Goal: Navigation & Orientation: Find specific page/section

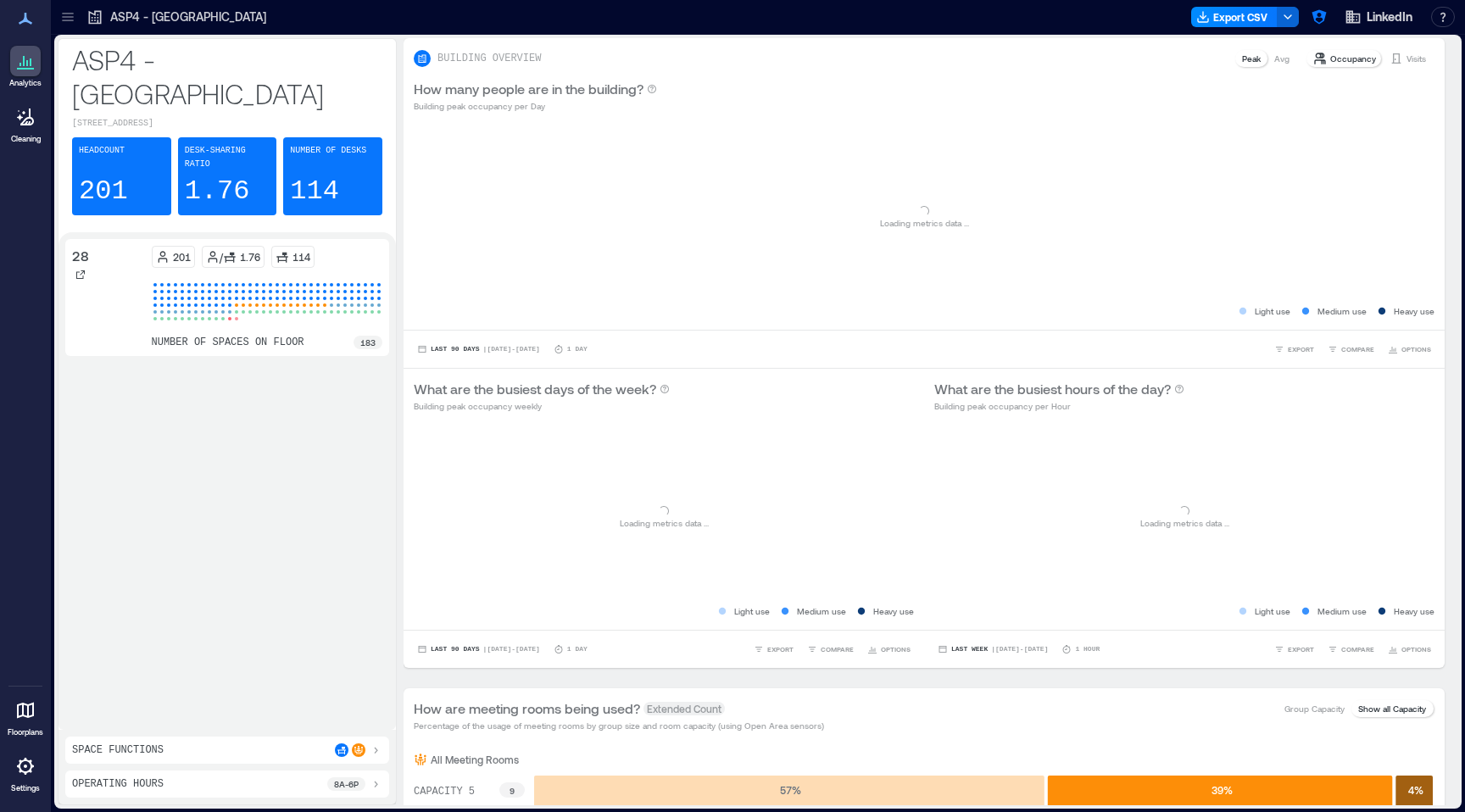
click at [22, 715] on icon at bounding box center [26, 710] width 17 height 16
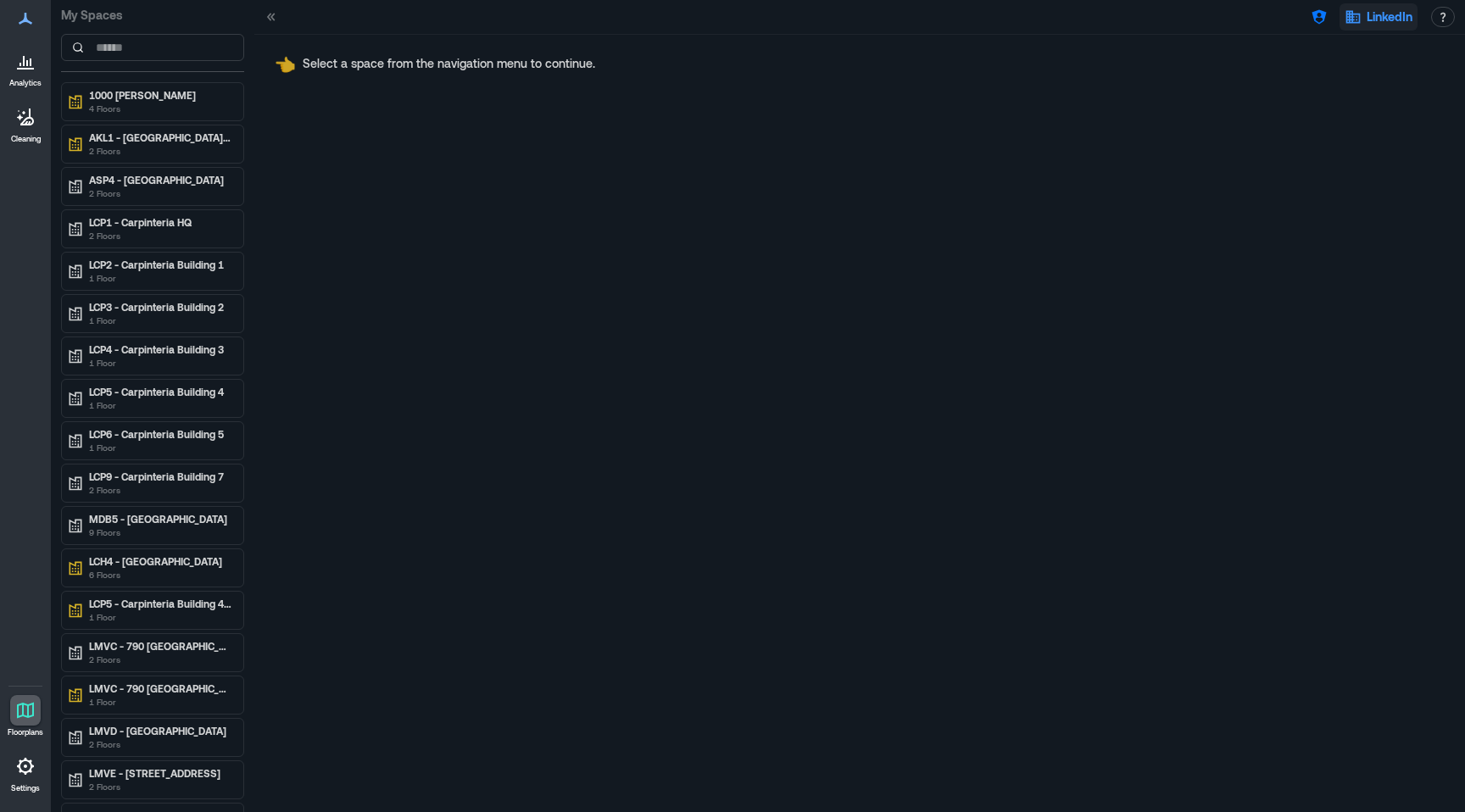
click at [1352, 17] on icon "button" at bounding box center [1354, 17] width 15 height 13
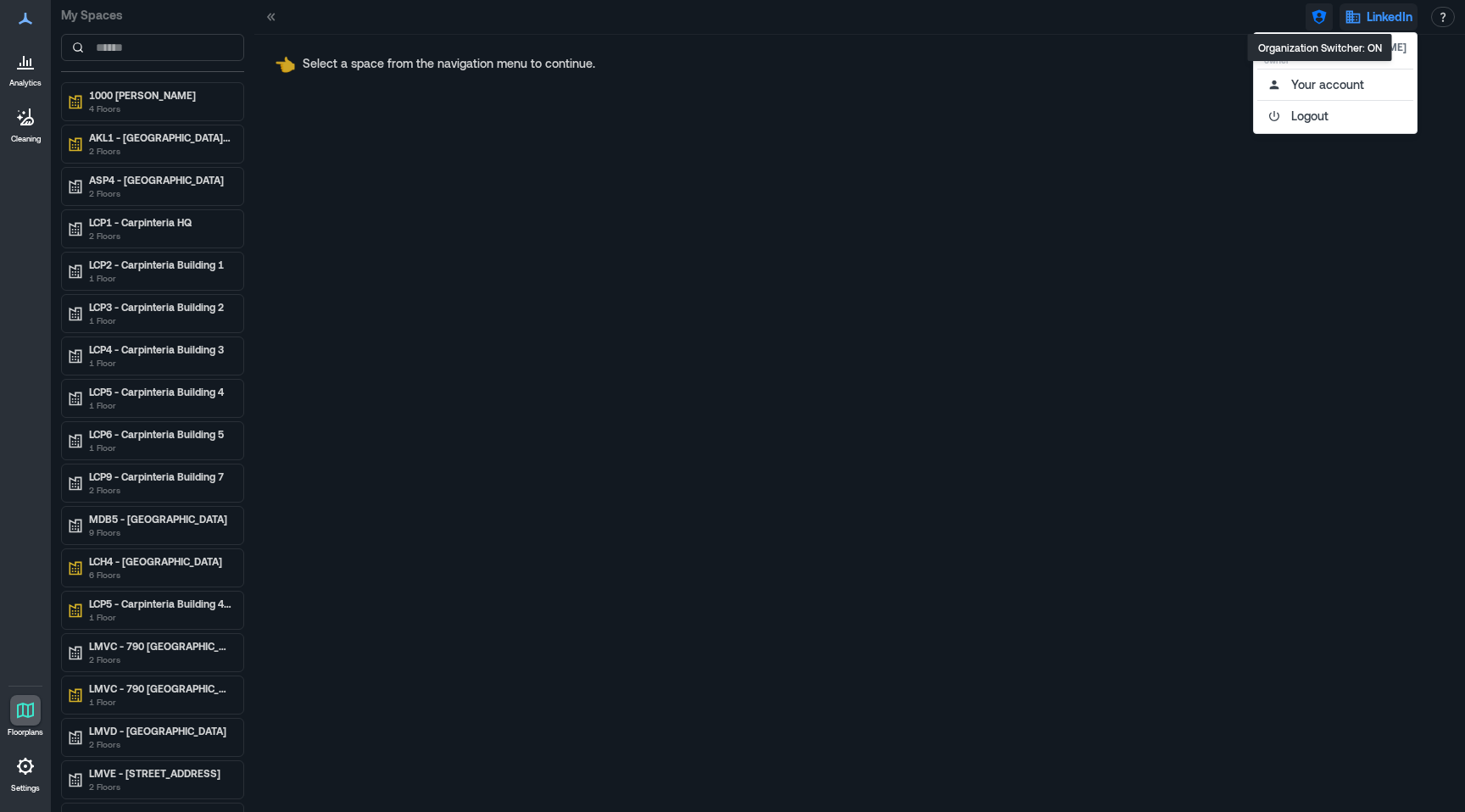
click at [1328, 14] on button "button" at bounding box center [1319, 16] width 27 height 27
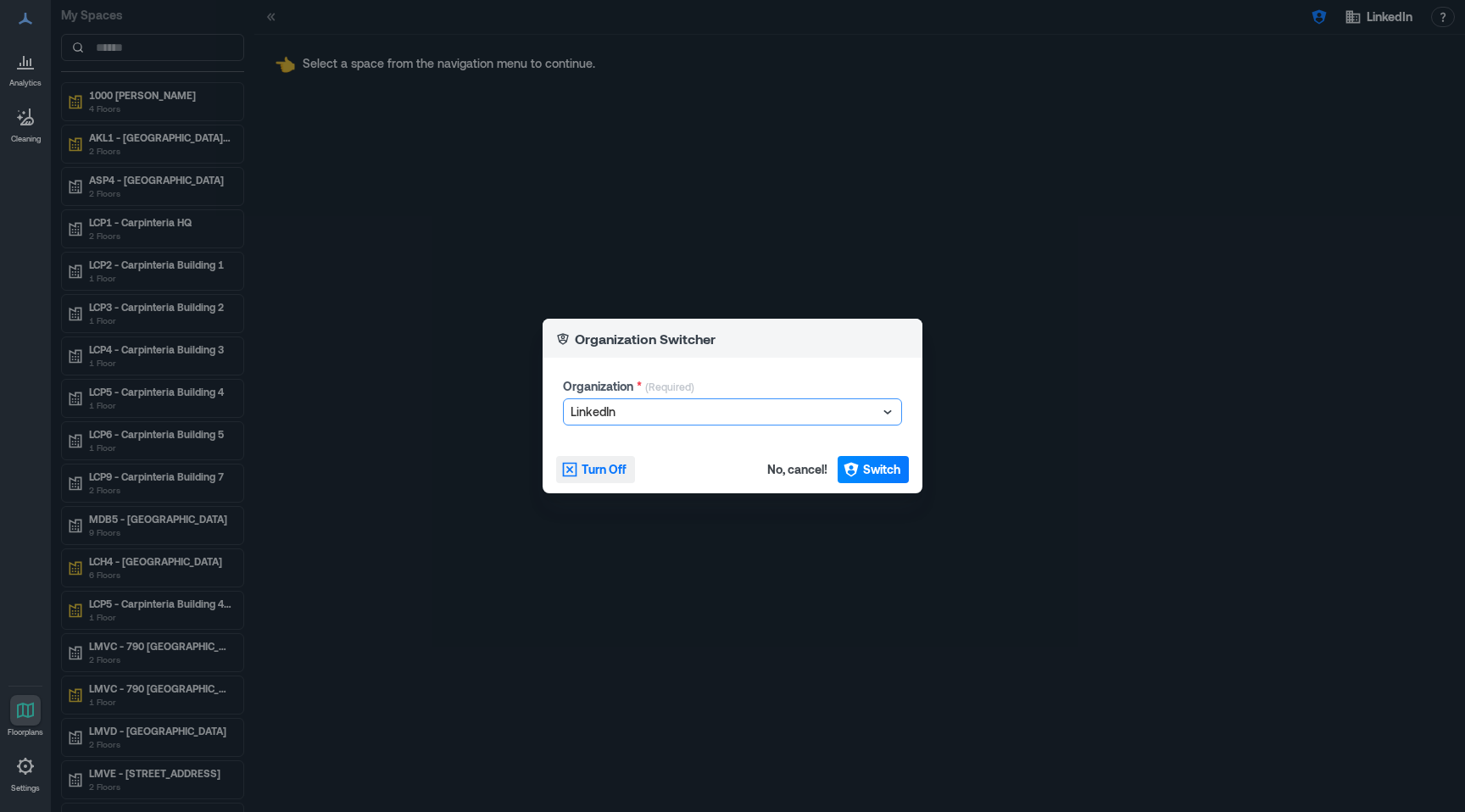
click at [603, 473] on span "Turn Off" at bounding box center [604, 470] width 45 height 17
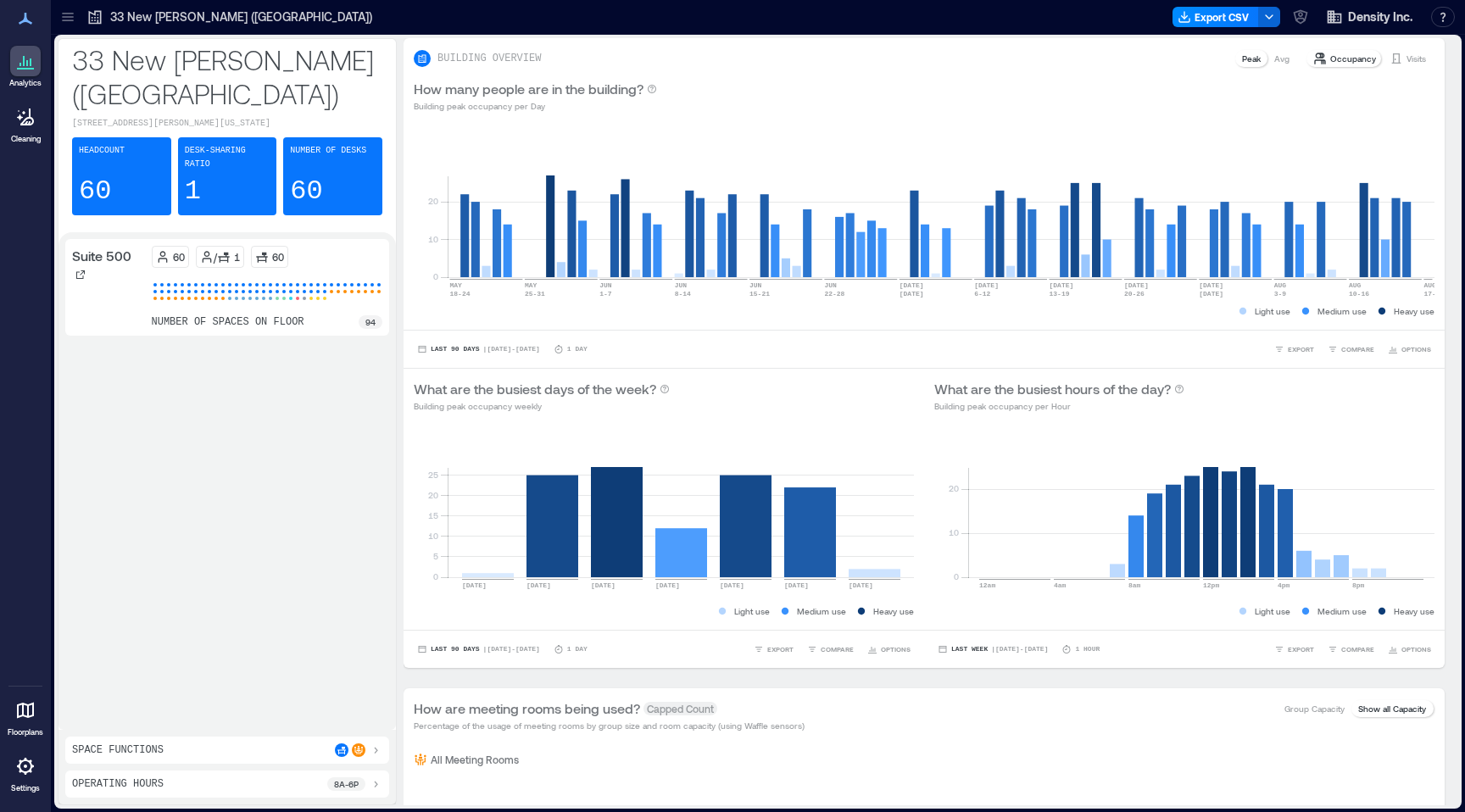
click at [22, 709] on icon at bounding box center [26, 710] width 17 height 16
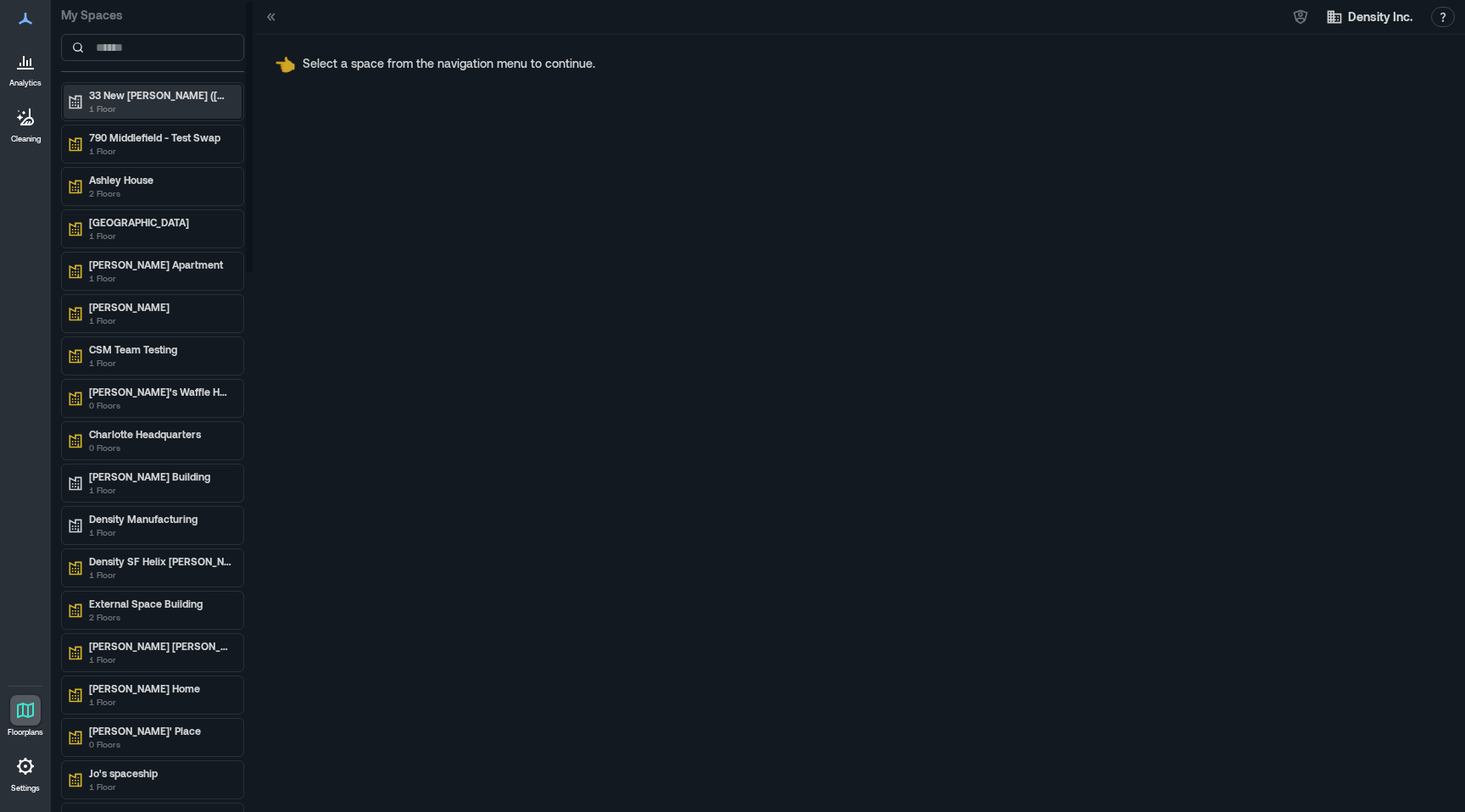
click at [201, 93] on p "33 New [PERSON_NAME] ([GEOGRAPHIC_DATA])" at bounding box center [160, 95] width 143 height 14
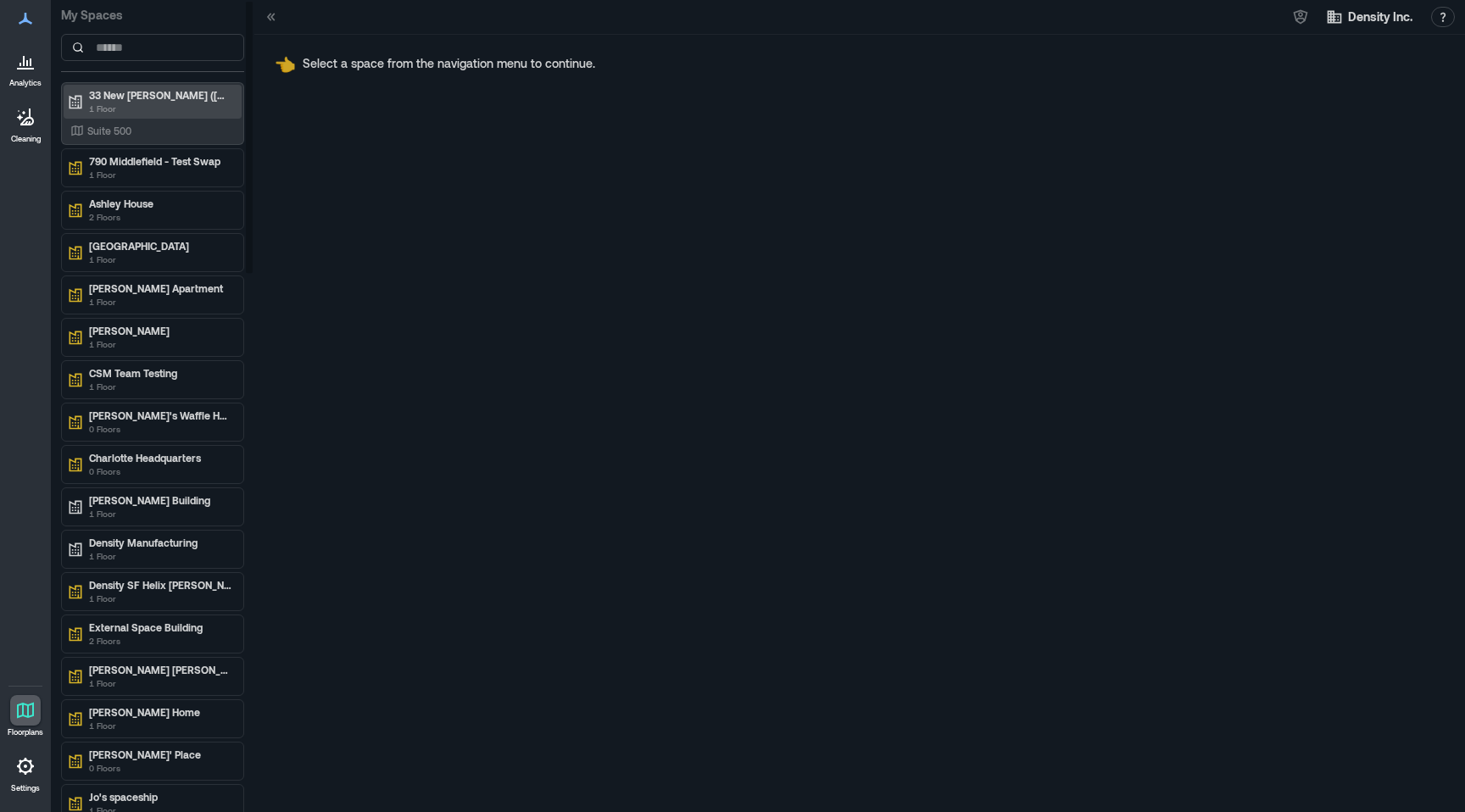
click at [137, 96] on p "33 New [PERSON_NAME] ([GEOGRAPHIC_DATA])" at bounding box center [160, 95] width 143 height 14
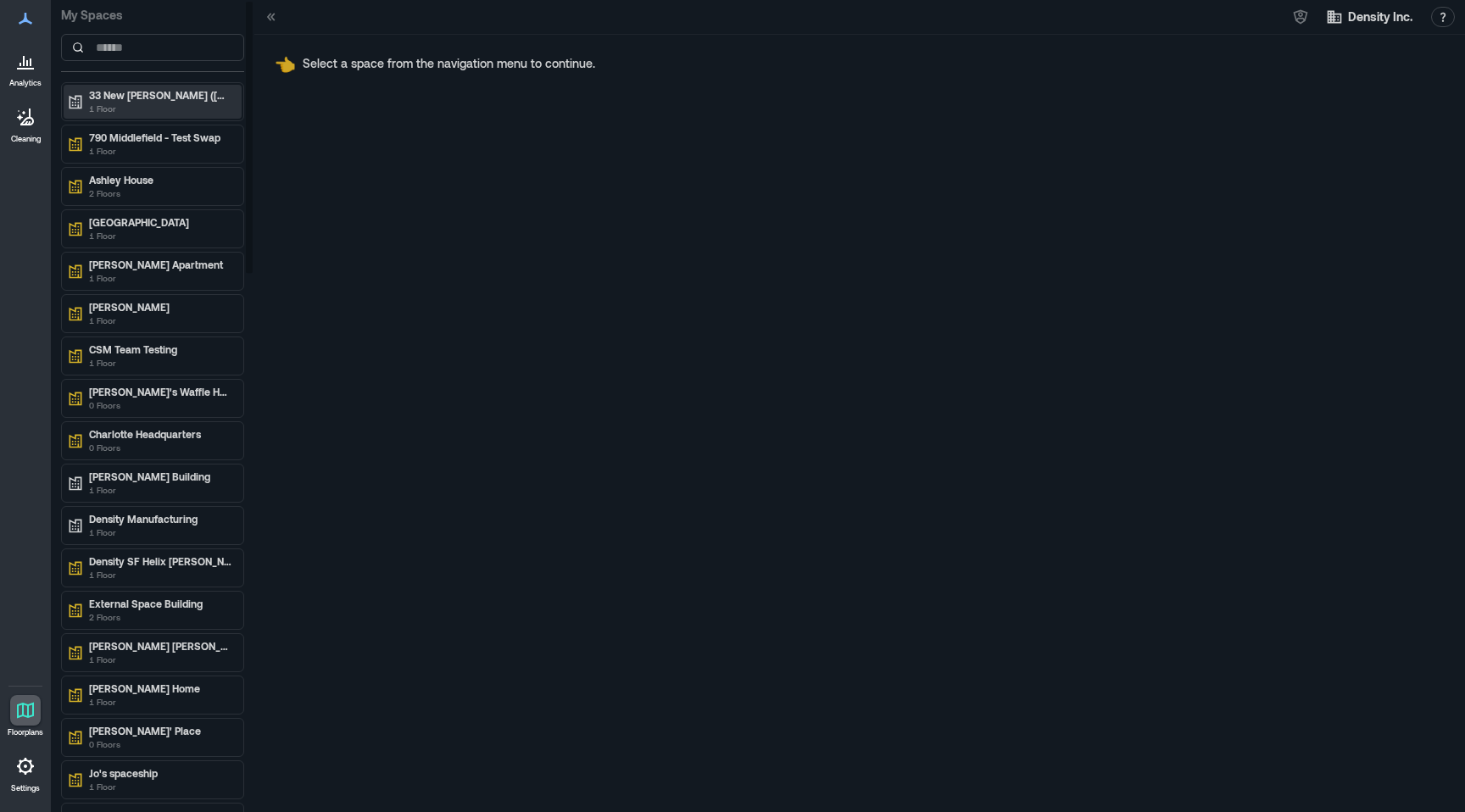
click at [137, 96] on p "33 New [PERSON_NAME] ([GEOGRAPHIC_DATA])" at bounding box center [160, 95] width 143 height 14
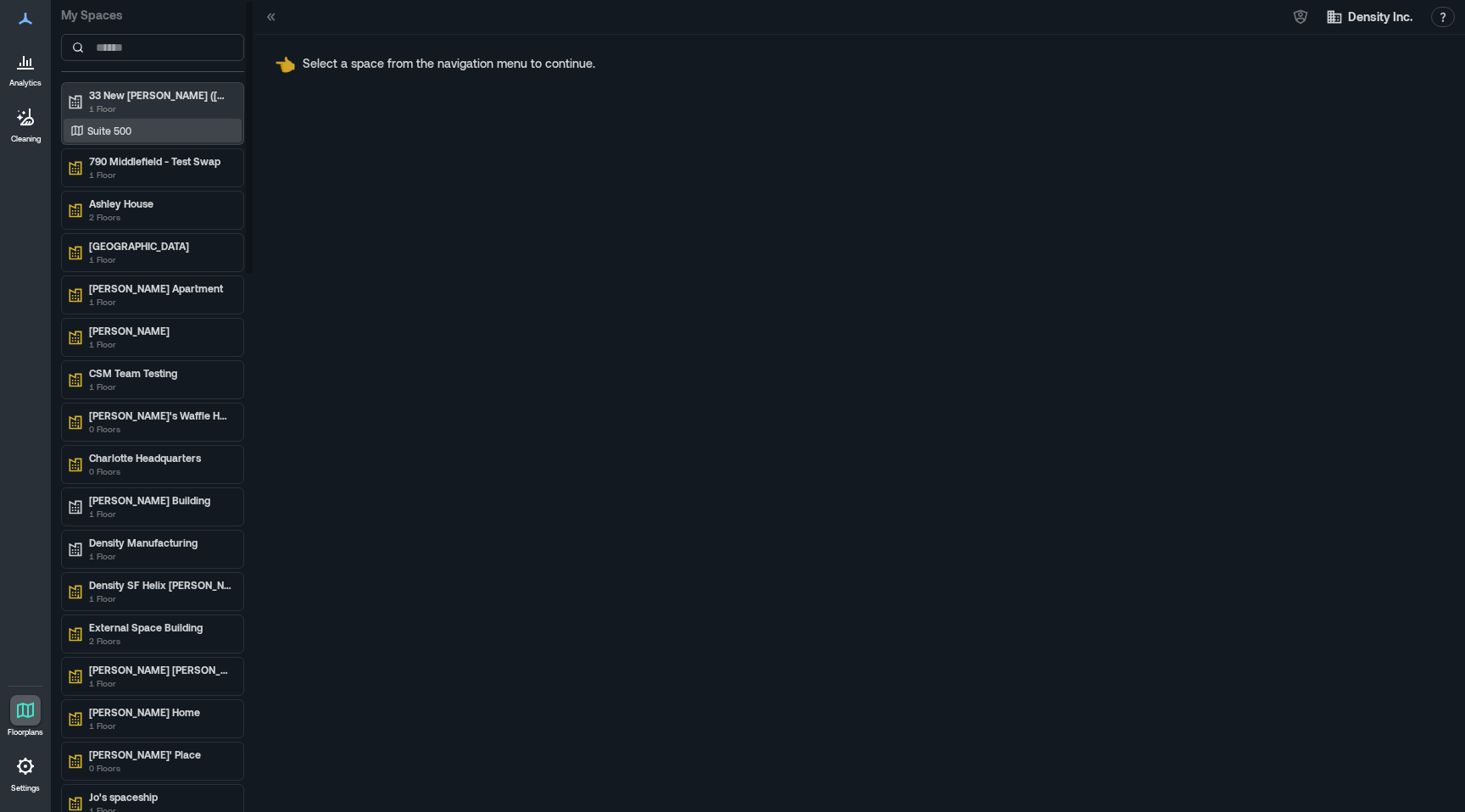
click at [129, 126] on p "Suite 500" at bounding box center [109, 130] width 44 height 14
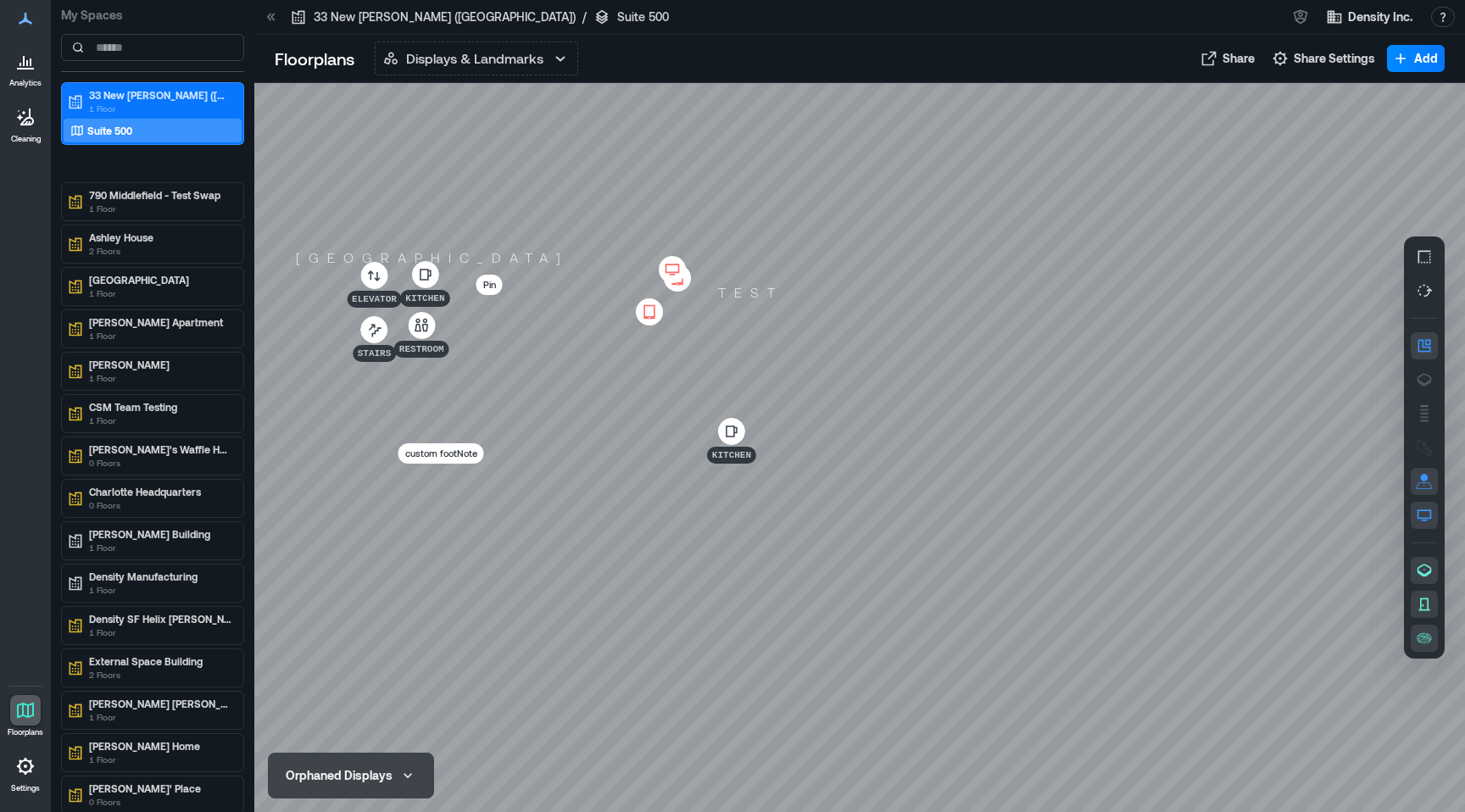
click at [673, 269] on icon at bounding box center [672, 270] width 21 height 17
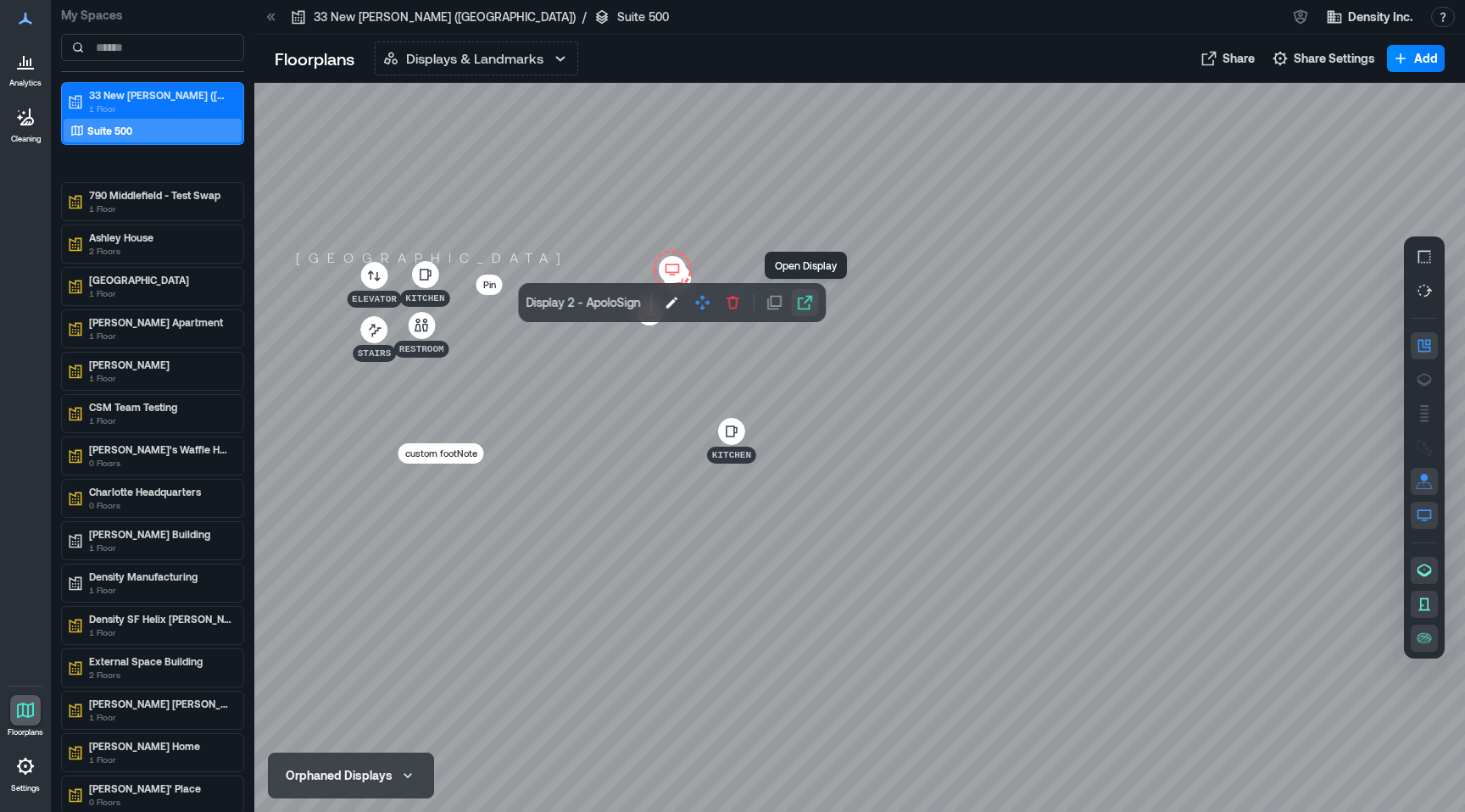
click at [799, 307] on icon "button" at bounding box center [805, 302] width 15 height 15
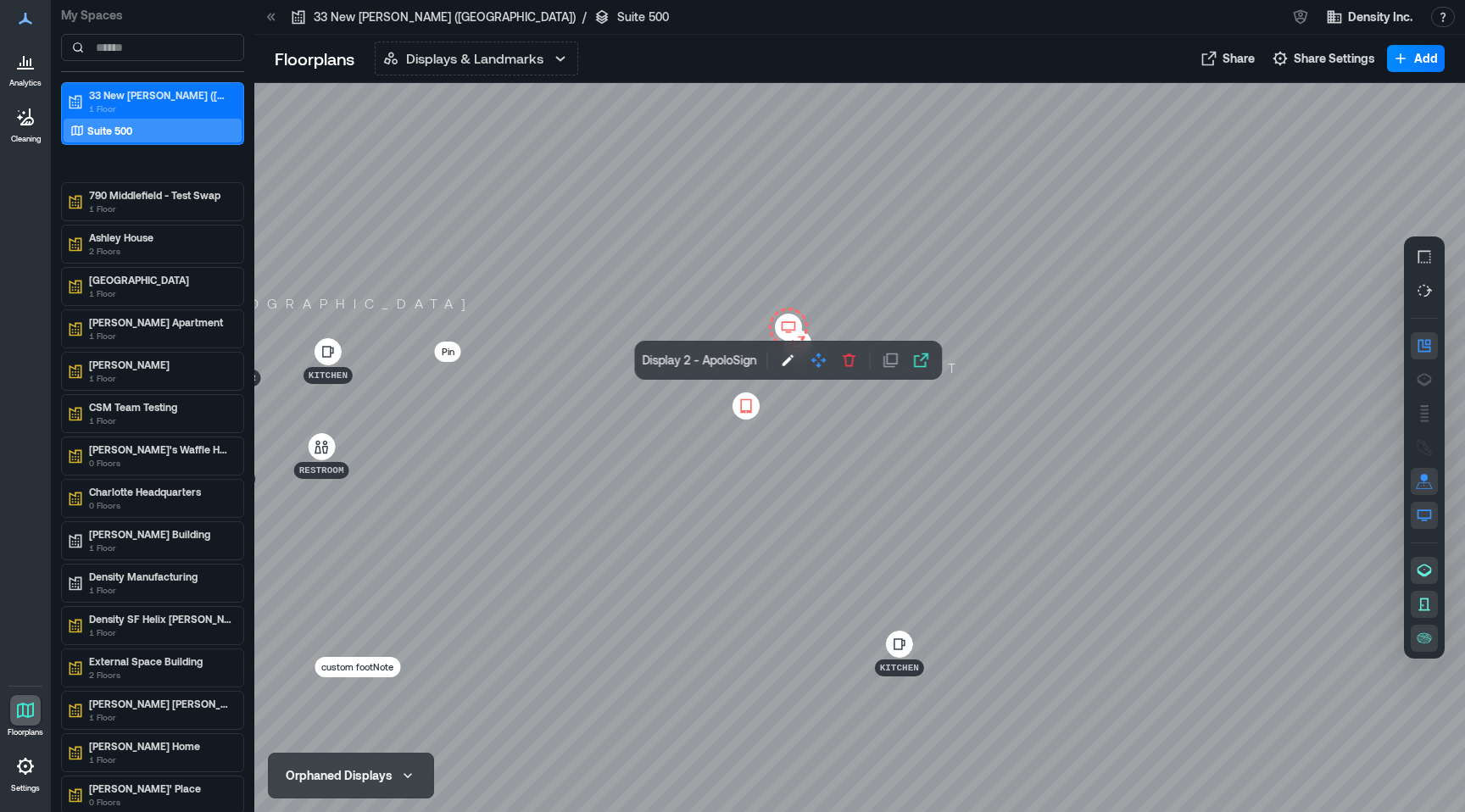
click at [1102, 95] on div at bounding box center [859, 447] width 1211 height 729
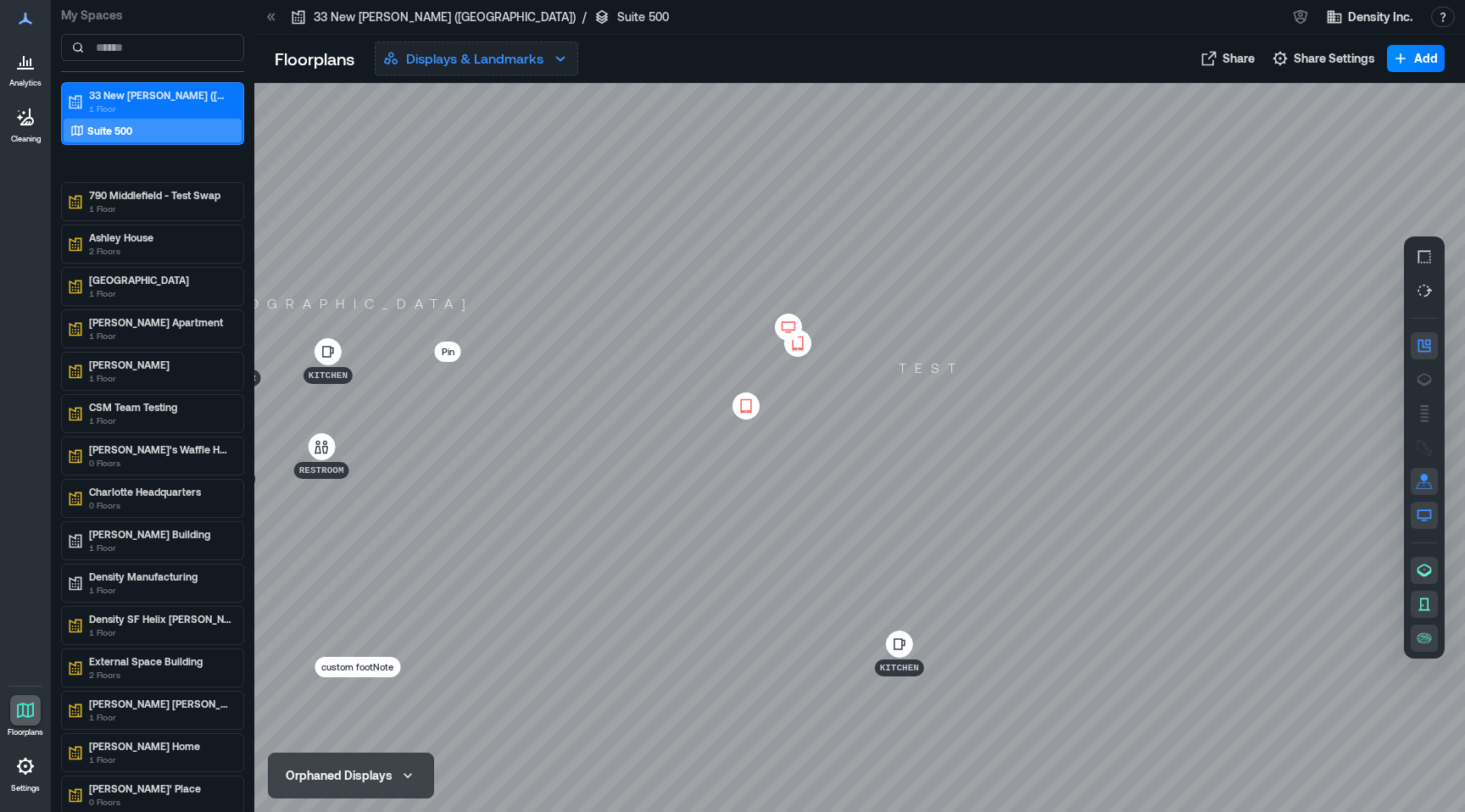
click at [513, 51] on p "Displays & Landmarks" at bounding box center [475, 59] width 137 height 21
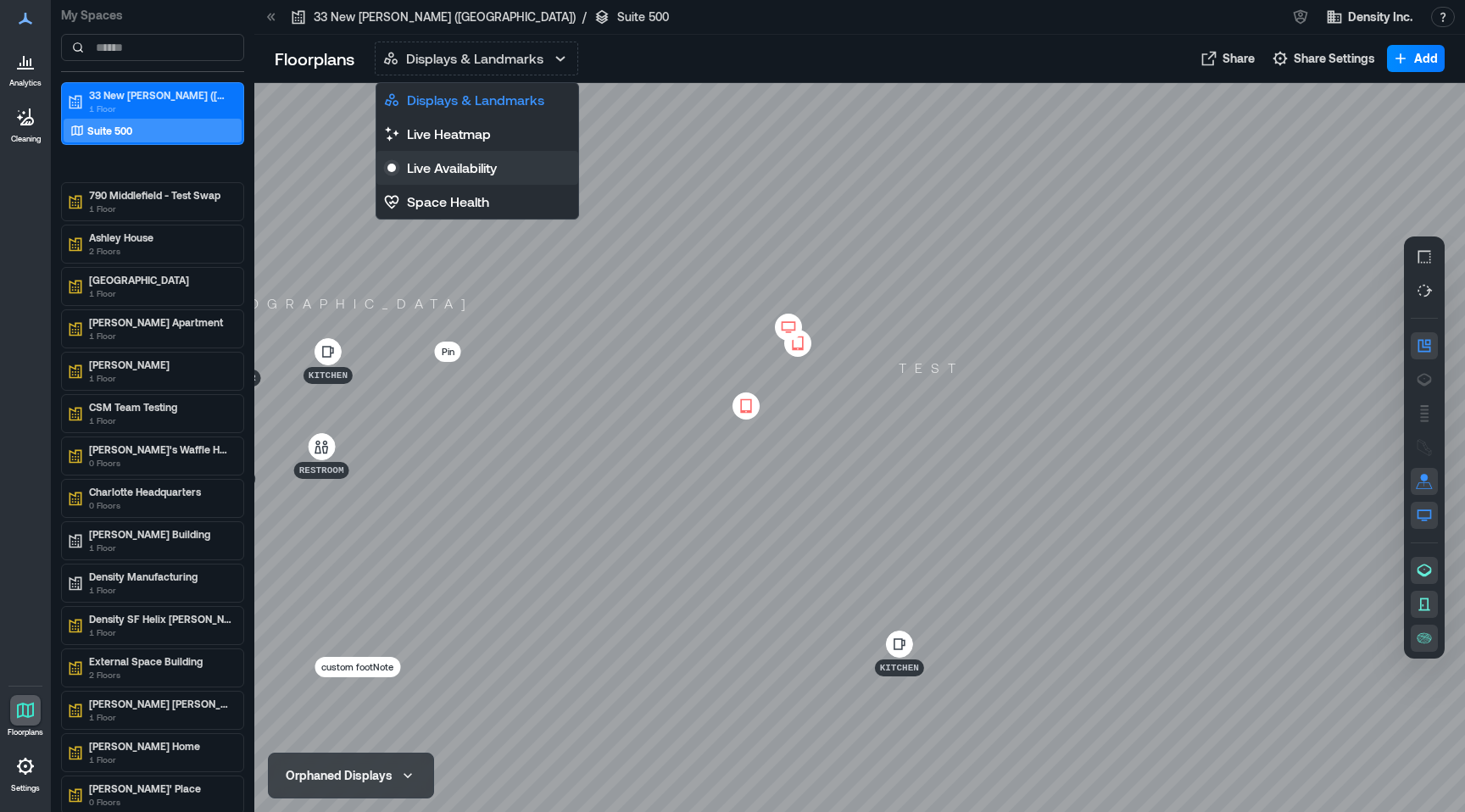
click at [497, 174] on p "Live Availability" at bounding box center [452, 168] width 90 height 21
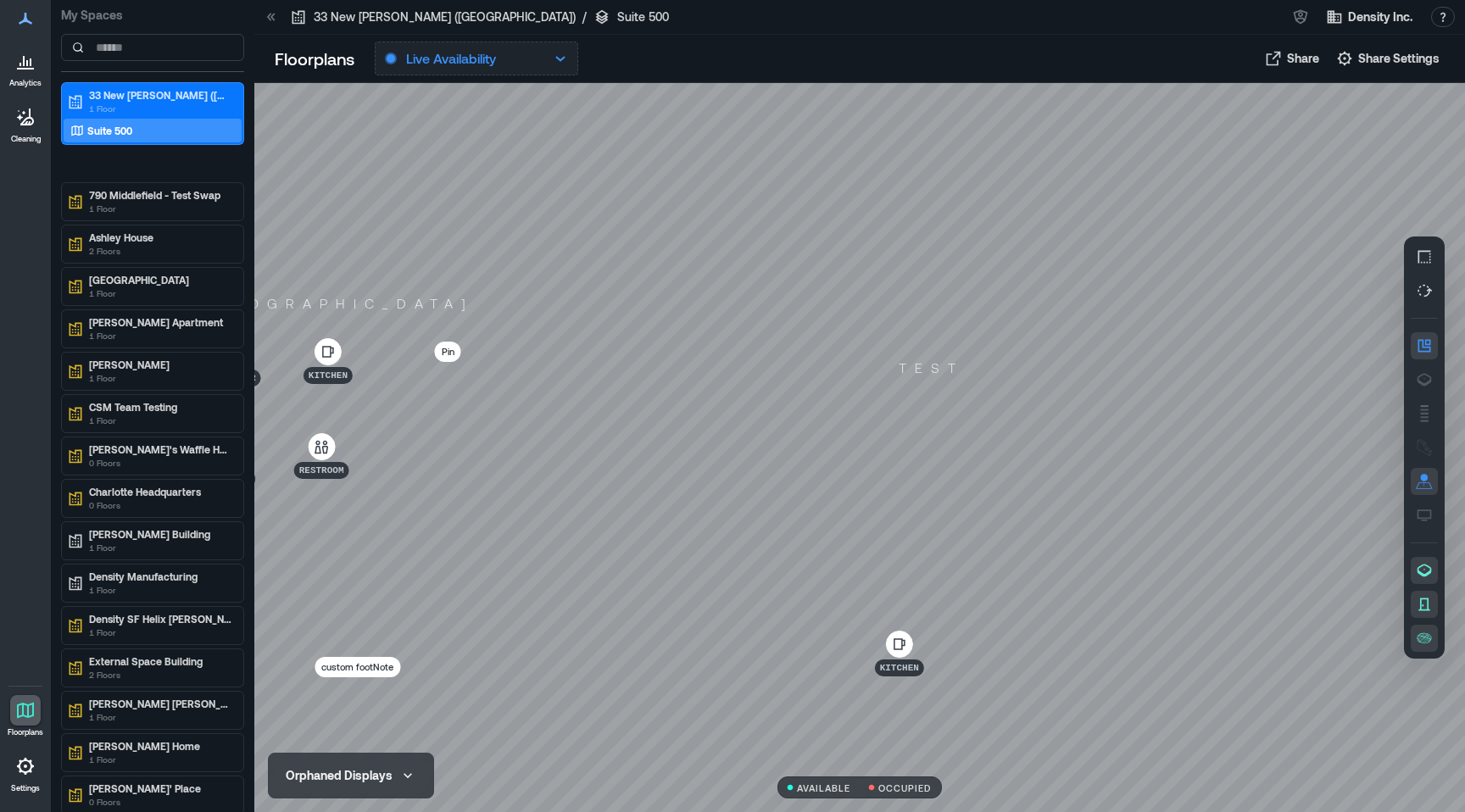
click at [480, 65] on p "Live Availability" at bounding box center [451, 59] width 90 height 21
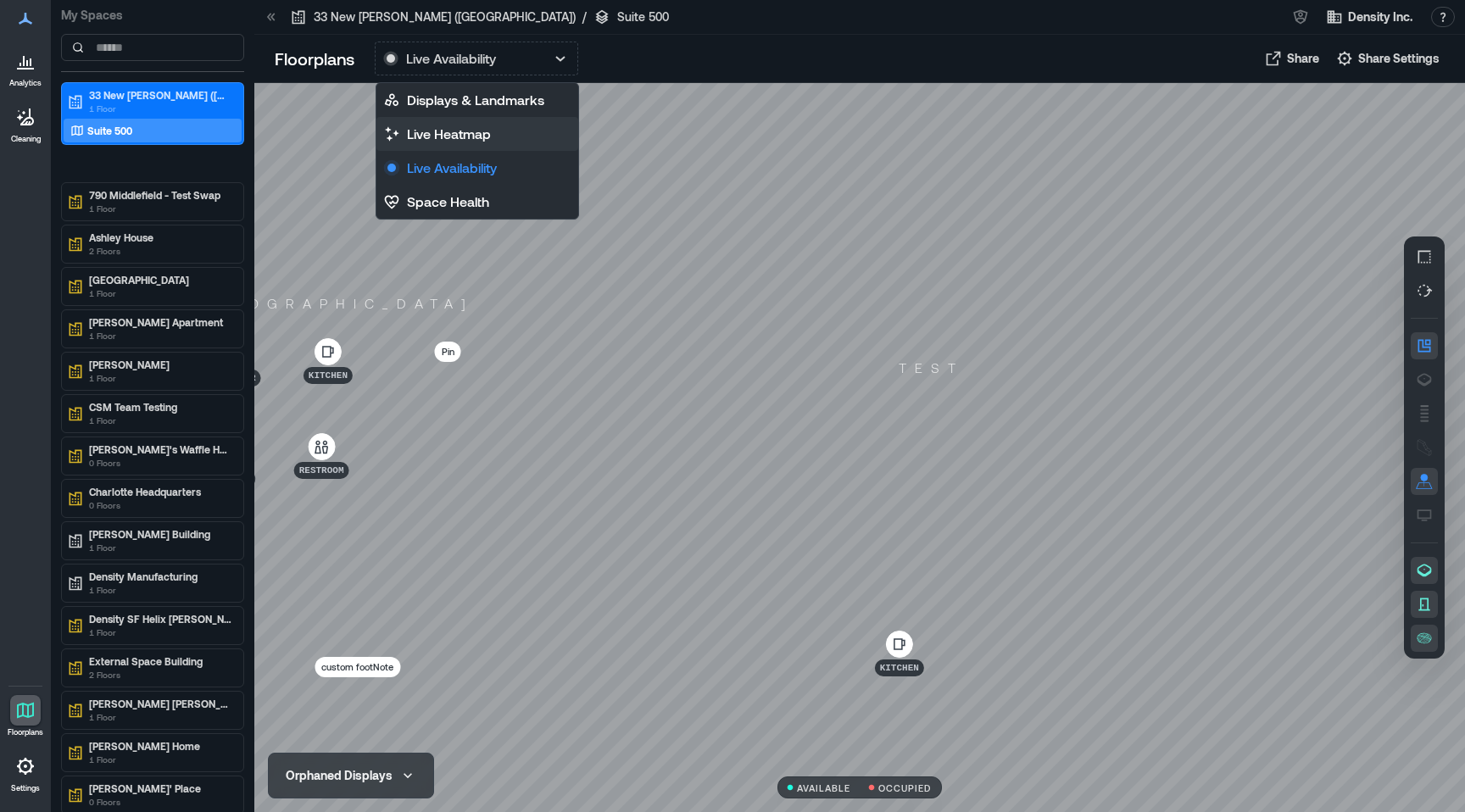
click at [471, 118] on button "Live Heatmap" at bounding box center [478, 133] width 202 height 34
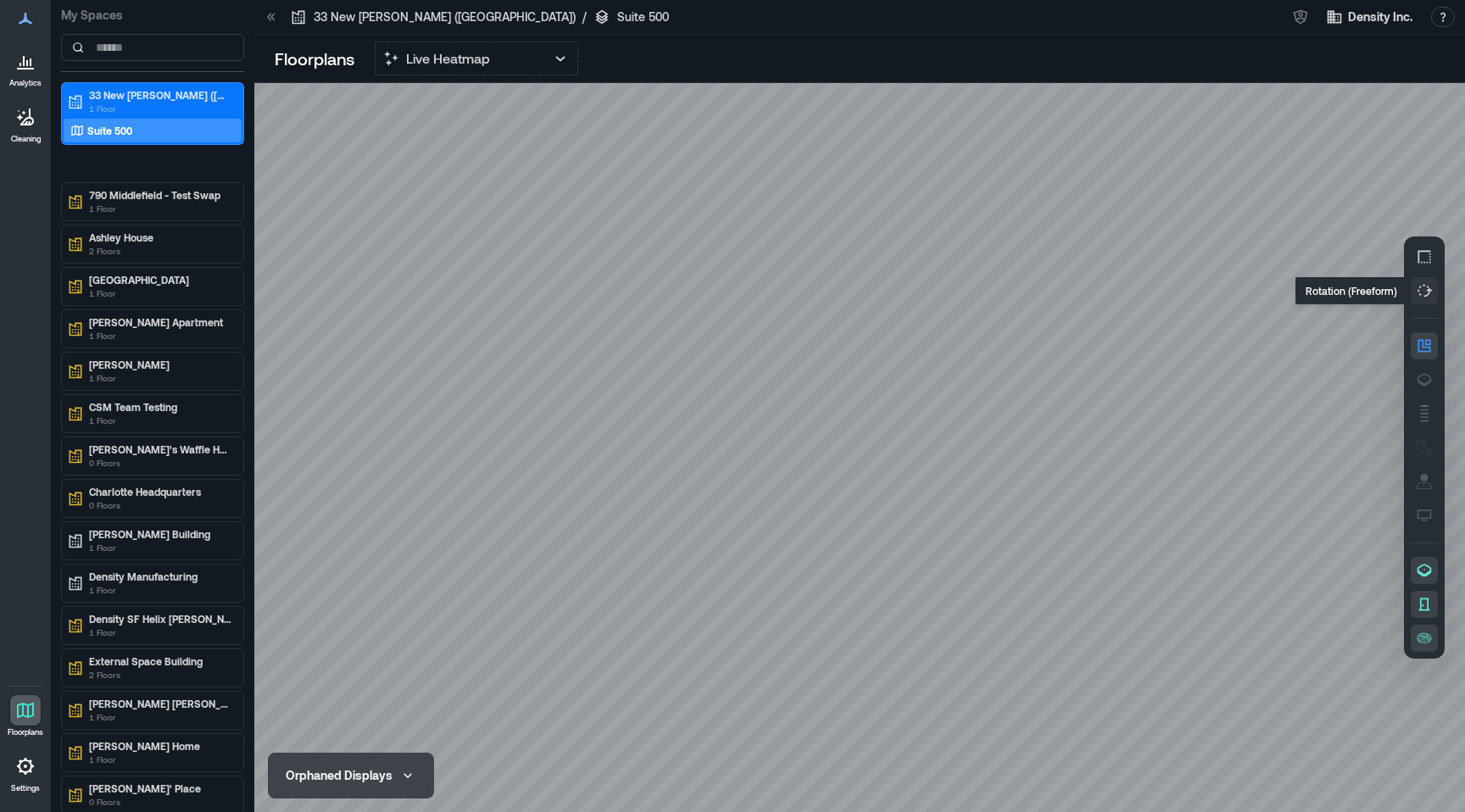
click at [1431, 287] on icon "button" at bounding box center [1424, 291] width 17 height 17
click at [1426, 260] on icon "button" at bounding box center [1424, 257] width 17 height 17
drag, startPoint x: 1070, startPoint y: 507, endPoint x: 540, endPoint y: 470, distance: 531.3
click at [540, 470] on div at bounding box center [859, 447] width 1211 height 729
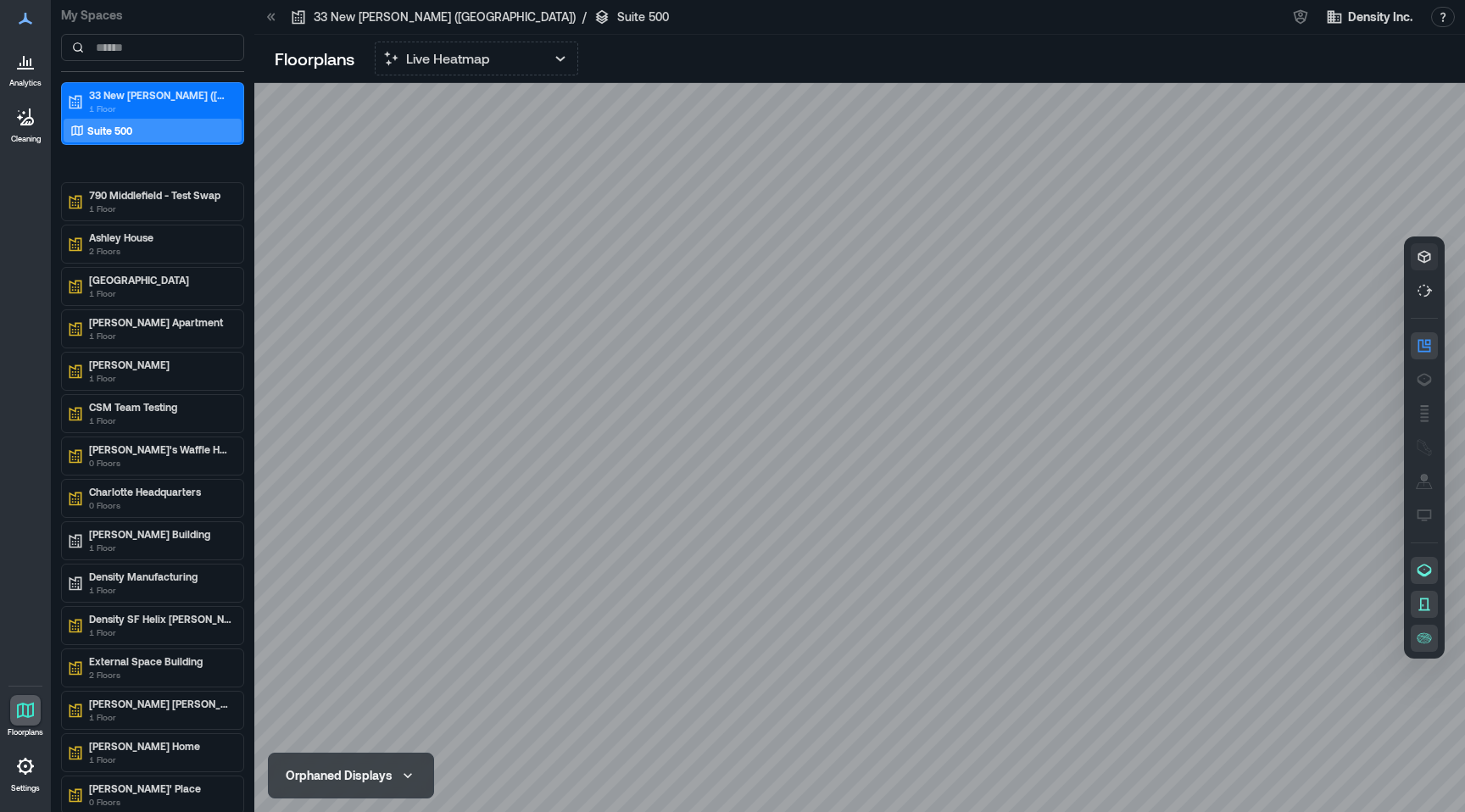
drag, startPoint x: 1030, startPoint y: 462, endPoint x: 1290, endPoint y: 529, distance: 268.5
click at [1290, 529] on div at bounding box center [859, 447] width 1211 height 729
drag, startPoint x: 858, startPoint y: 565, endPoint x: 944, endPoint y: 593, distance: 90.4
click at [944, 593] on div at bounding box center [859, 447] width 1211 height 729
drag, startPoint x: 1013, startPoint y: 320, endPoint x: 1097, endPoint y: 332, distance: 84.9
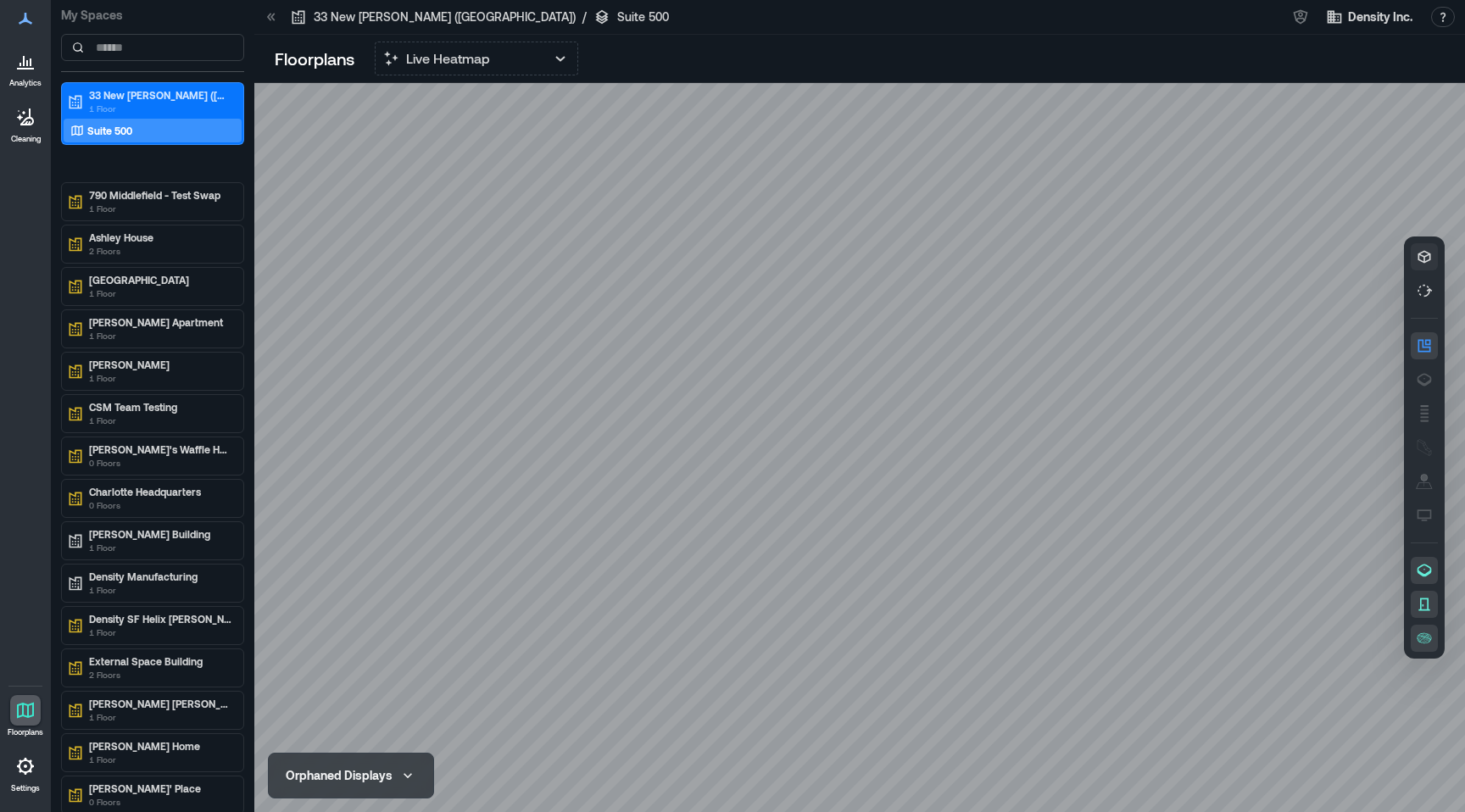
click at [1097, 332] on div at bounding box center [859, 447] width 1211 height 729
drag, startPoint x: 898, startPoint y: 381, endPoint x: 1068, endPoint y: 288, distance: 193.8
click at [1068, 288] on div at bounding box center [859, 447] width 1211 height 729
drag, startPoint x: 645, startPoint y: 409, endPoint x: 614, endPoint y: 395, distance: 34.0
click at [614, 395] on div at bounding box center [859, 447] width 1211 height 729
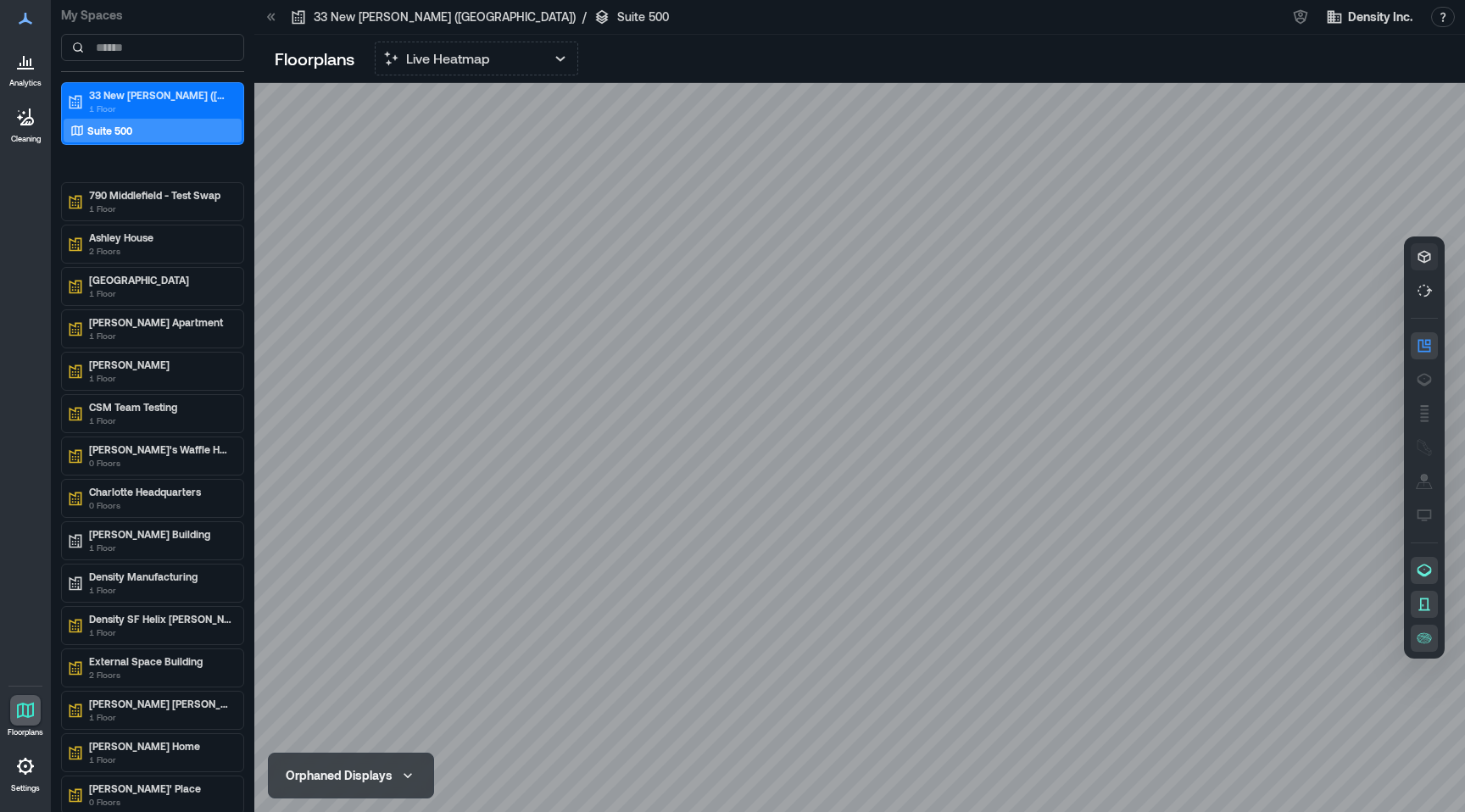
drag, startPoint x: 696, startPoint y: 374, endPoint x: 1048, endPoint y: 435, distance: 357.2
click at [1048, 437] on div at bounding box center [859, 447] width 1211 height 729
drag, startPoint x: 640, startPoint y: 533, endPoint x: 494, endPoint y: 441, distance: 172.6
click at [494, 441] on div at bounding box center [859, 447] width 1211 height 729
drag, startPoint x: 1163, startPoint y: 273, endPoint x: 954, endPoint y: 382, distance: 235.7
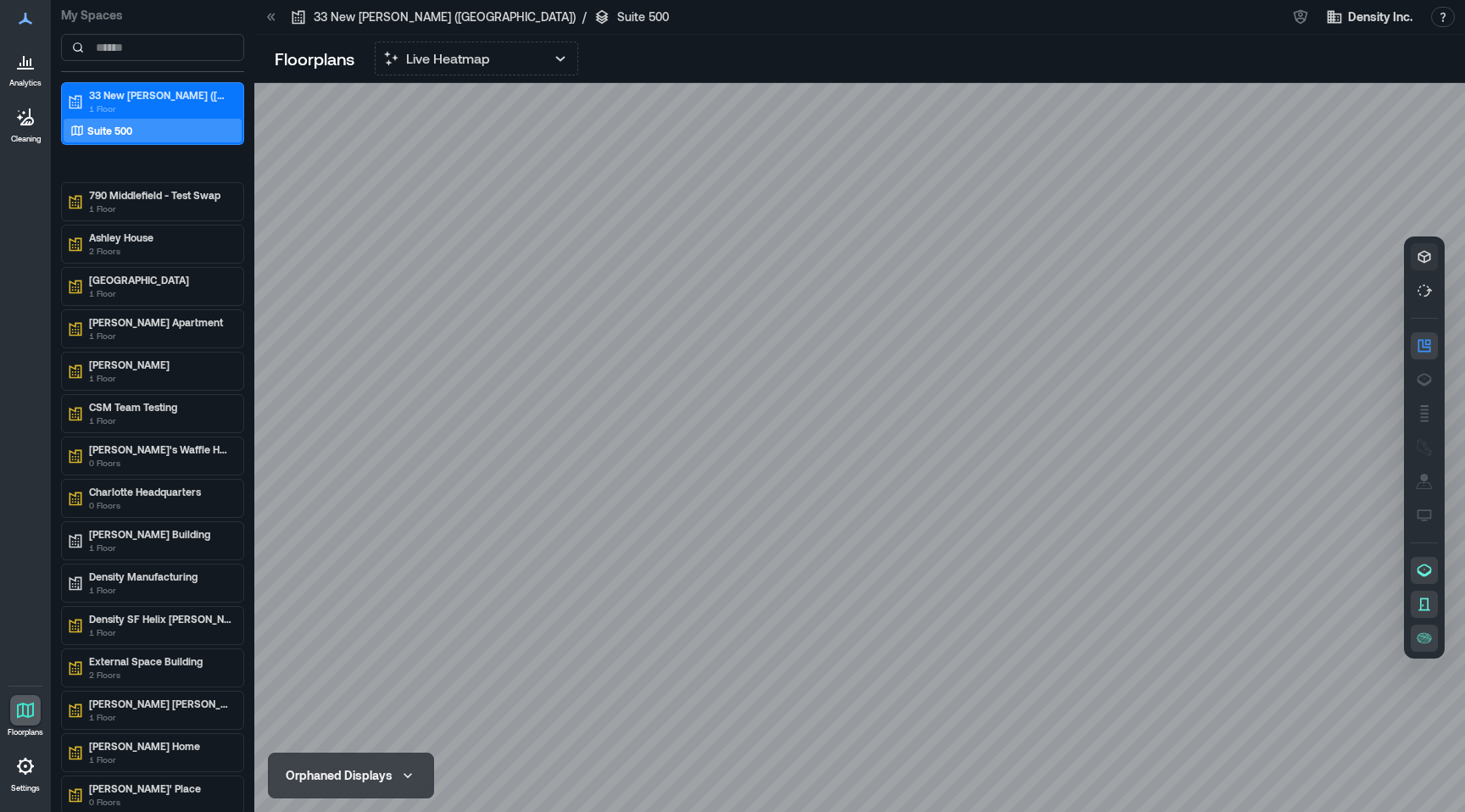
click at [954, 382] on div at bounding box center [859, 447] width 1211 height 729
drag, startPoint x: 1208, startPoint y: 299, endPoint x: 1251, endPoint y: 301, distance: 43.0
click at [1251, 301] on div at bounding box center [859, 447] width 1211 height 729
drag, startPoint x: 767, startPoint y: 243, endPoint x: 1158, endPoint y: 202, distance: 393.1
click at [1158, 202] on div at bounding box center [859, 447] width 1211 height 729
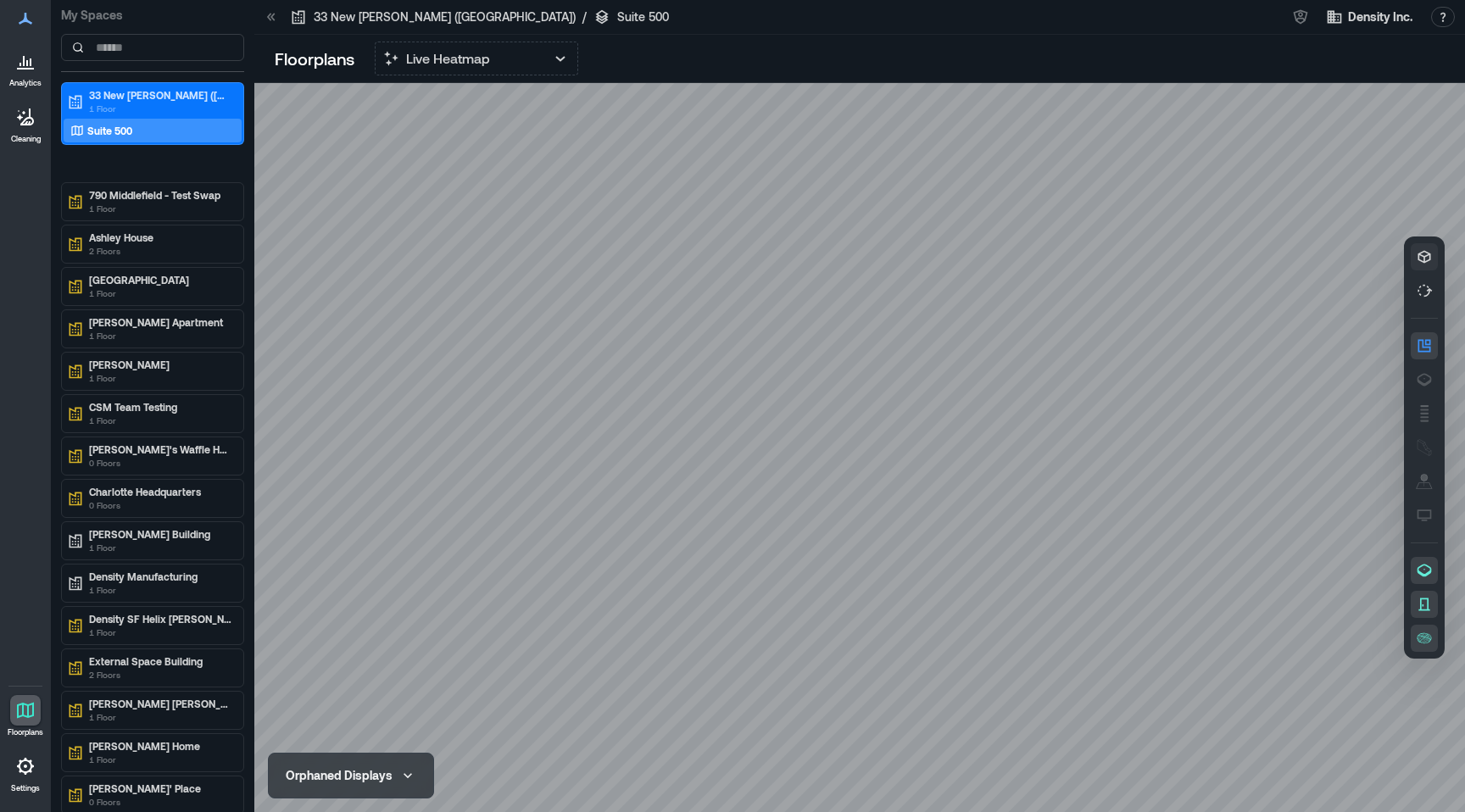
drag, startPoint x: 696, startPoint y: 164, endPoint x: 1032, endPoint y: 270, distance: 352.3
click at [1032, 270] on div at bounding box center [859, 447] width 1211 height 729
drag, startPoint x: 560, startPoint y: 464, endPoint x: 1111, endPoint y: 343, distance: 564.1
click at [1111, 343] on div at bounding box center [859, 447] width 1211 height 729
drag, startPoint x: 763, startPoint y: 600, endPoint x: 1464, endPoint y: 573, distance: 701.5
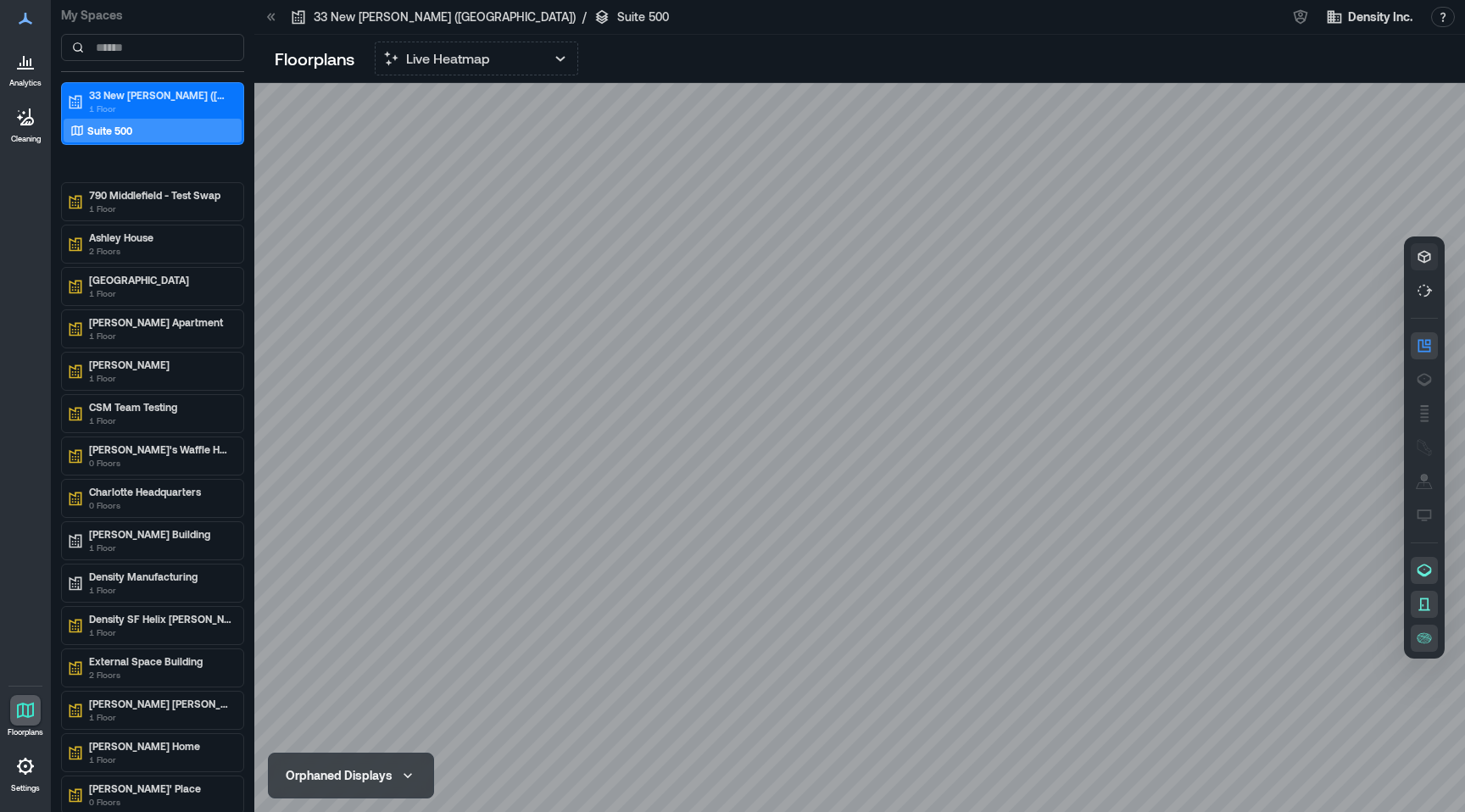
click at [1464, 573] on div at bounding box center [859, 447] width 1211 height 729
drag, startPoint x: 815, startPoint y: 401, endPoint x: 959, endPoint y: 420, distance: 145.2
click at [959, 420] on div at bounding box center [859, 447] width 1211 height 729
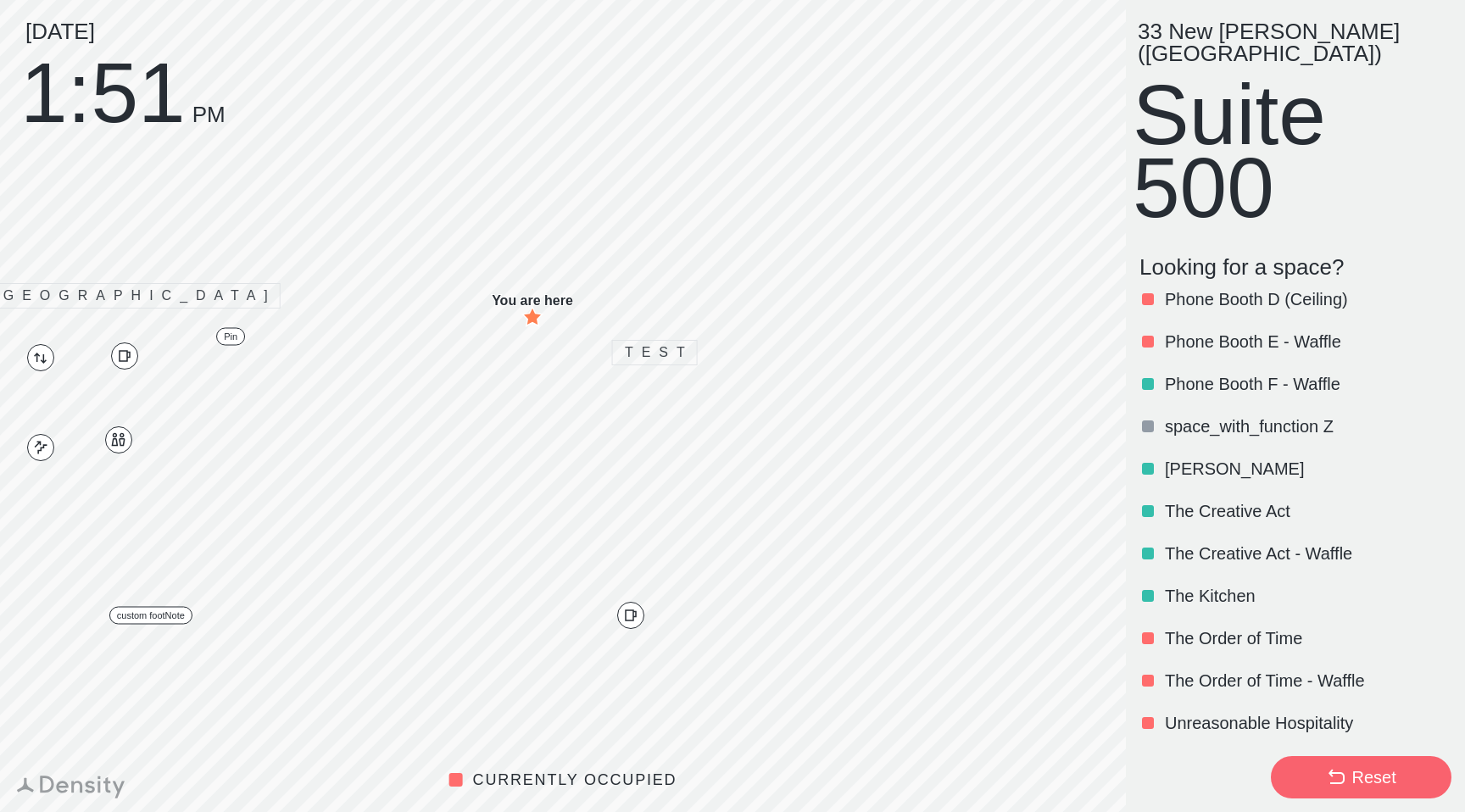
scroll to position [709, 0]
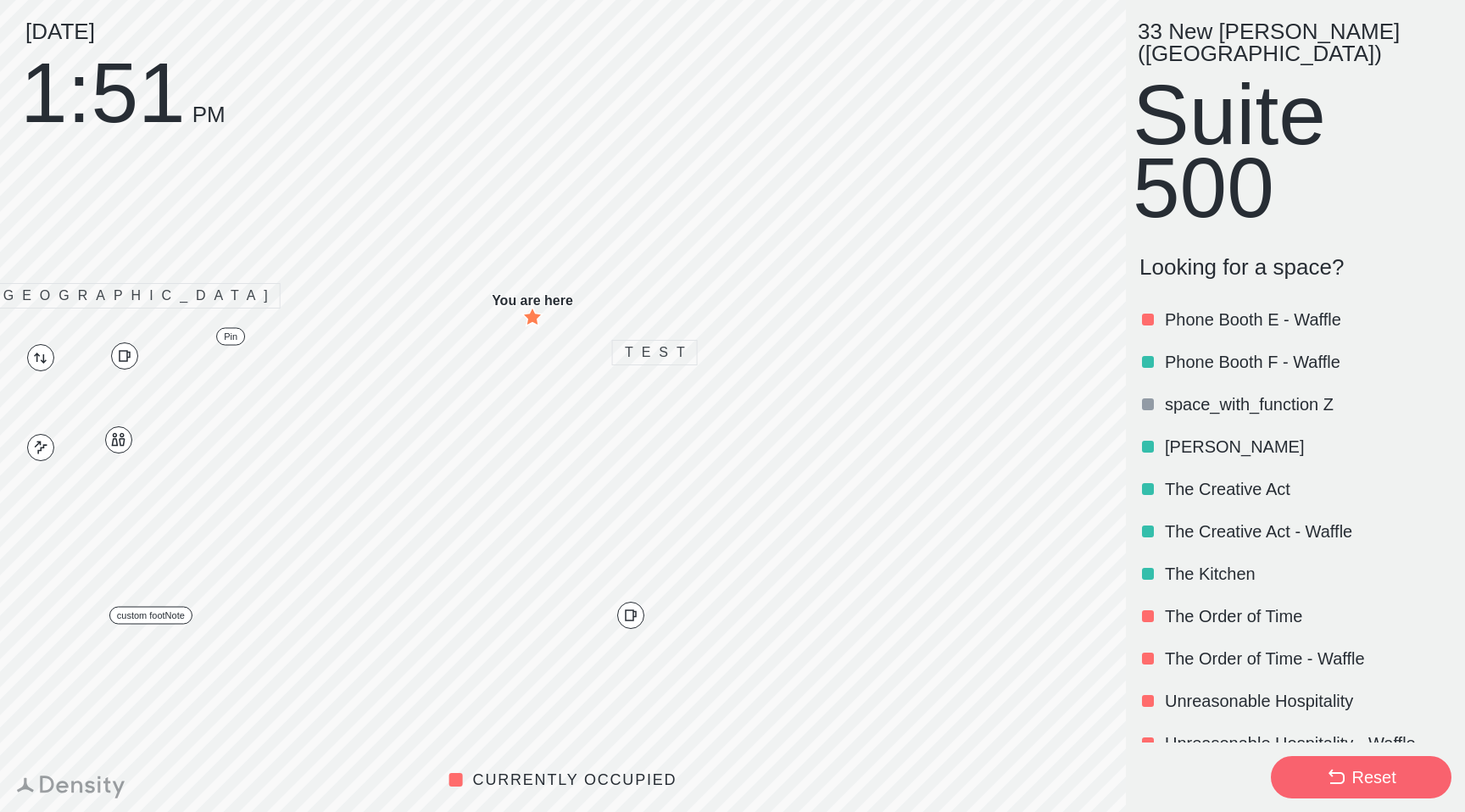
click at [1231, 356] on div "Phone Booth F - Waffle" at bounding box center [1292, 361] width 319 height 42
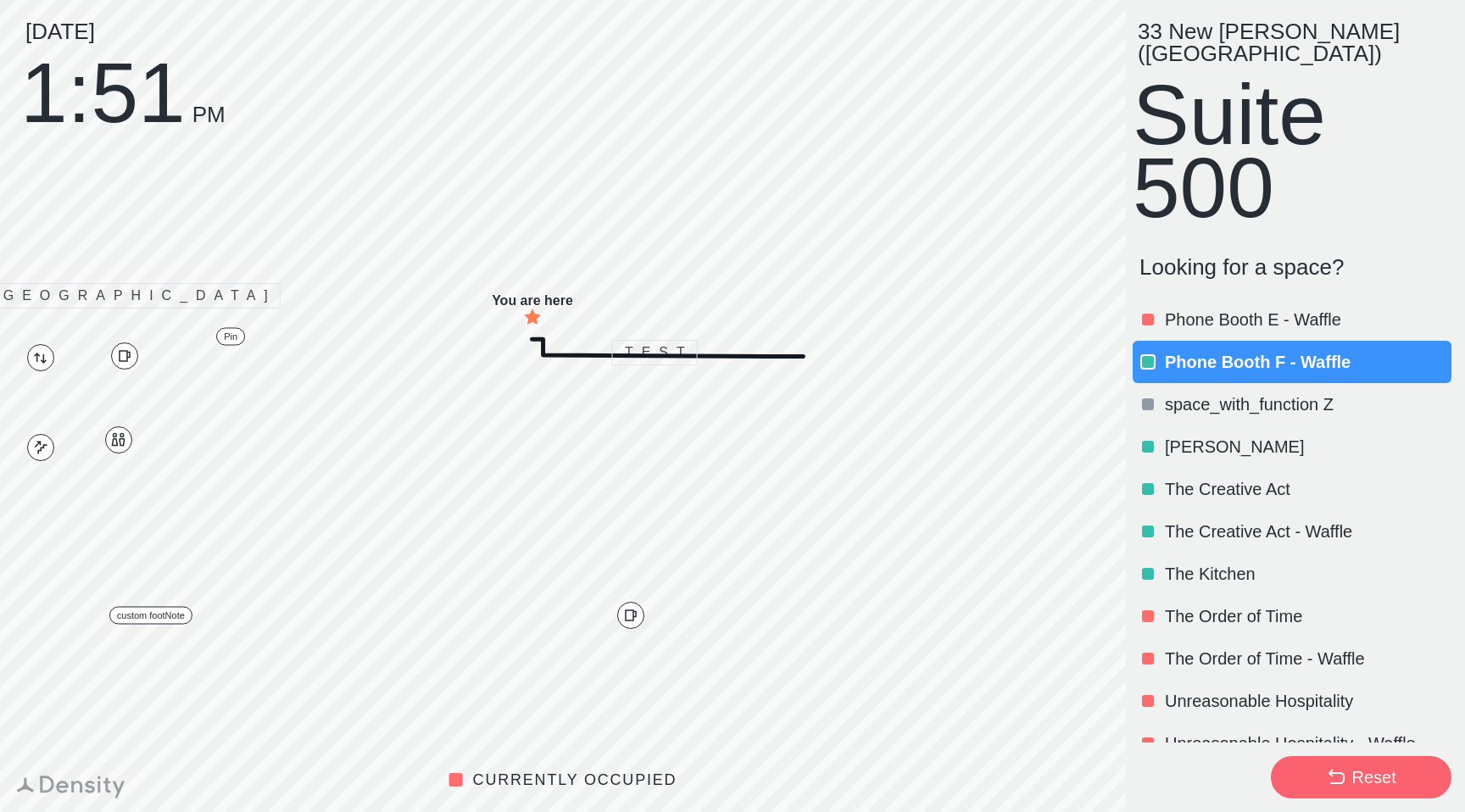
click at [1231, 356] on div "Phone Booth F - Waffle" at bounding box center [1292, 361] width 319 height 42
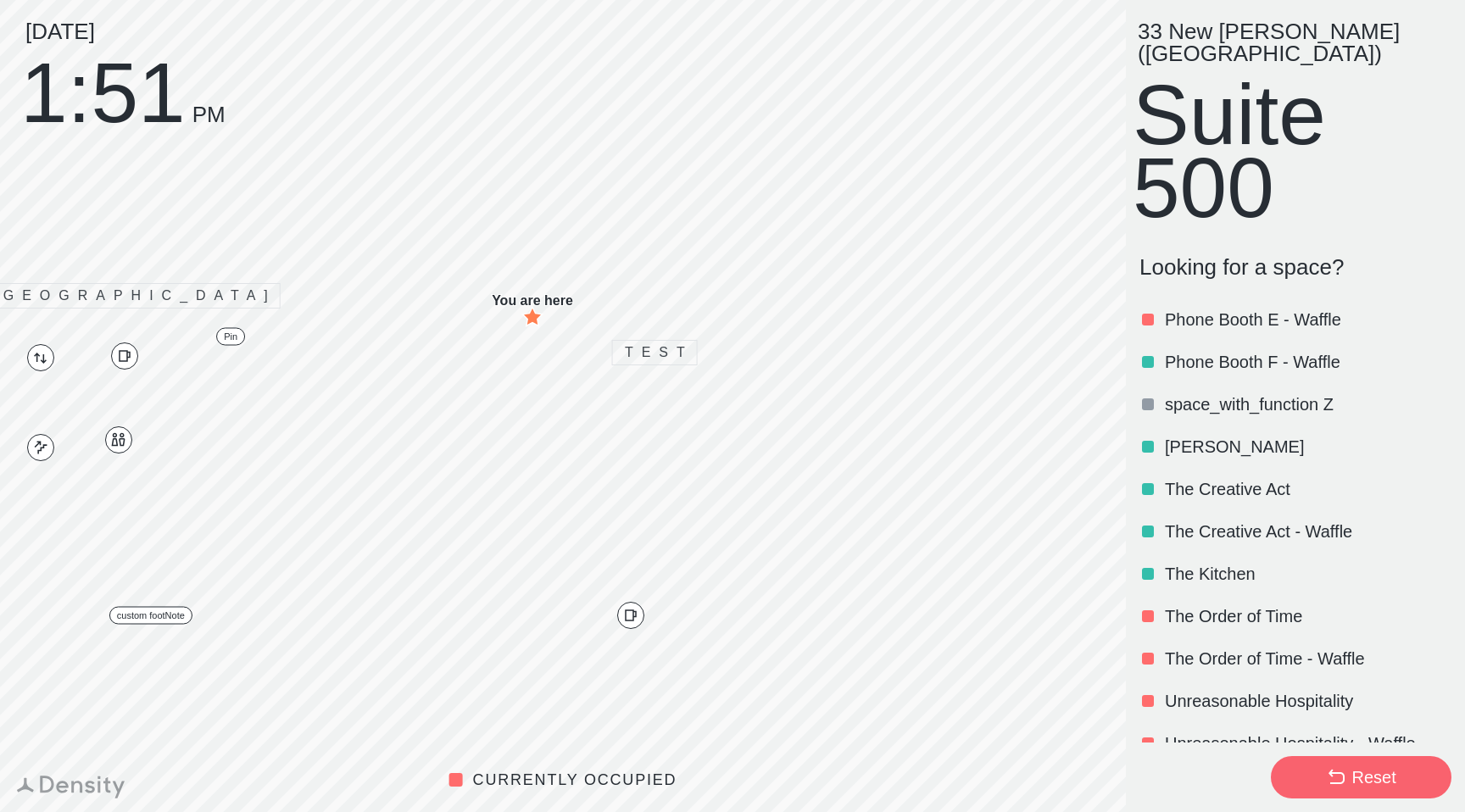
click at [1231, 356] on div "Phone Booth F - Waffle" at bounding box center [1292, 361] width 319 height 42
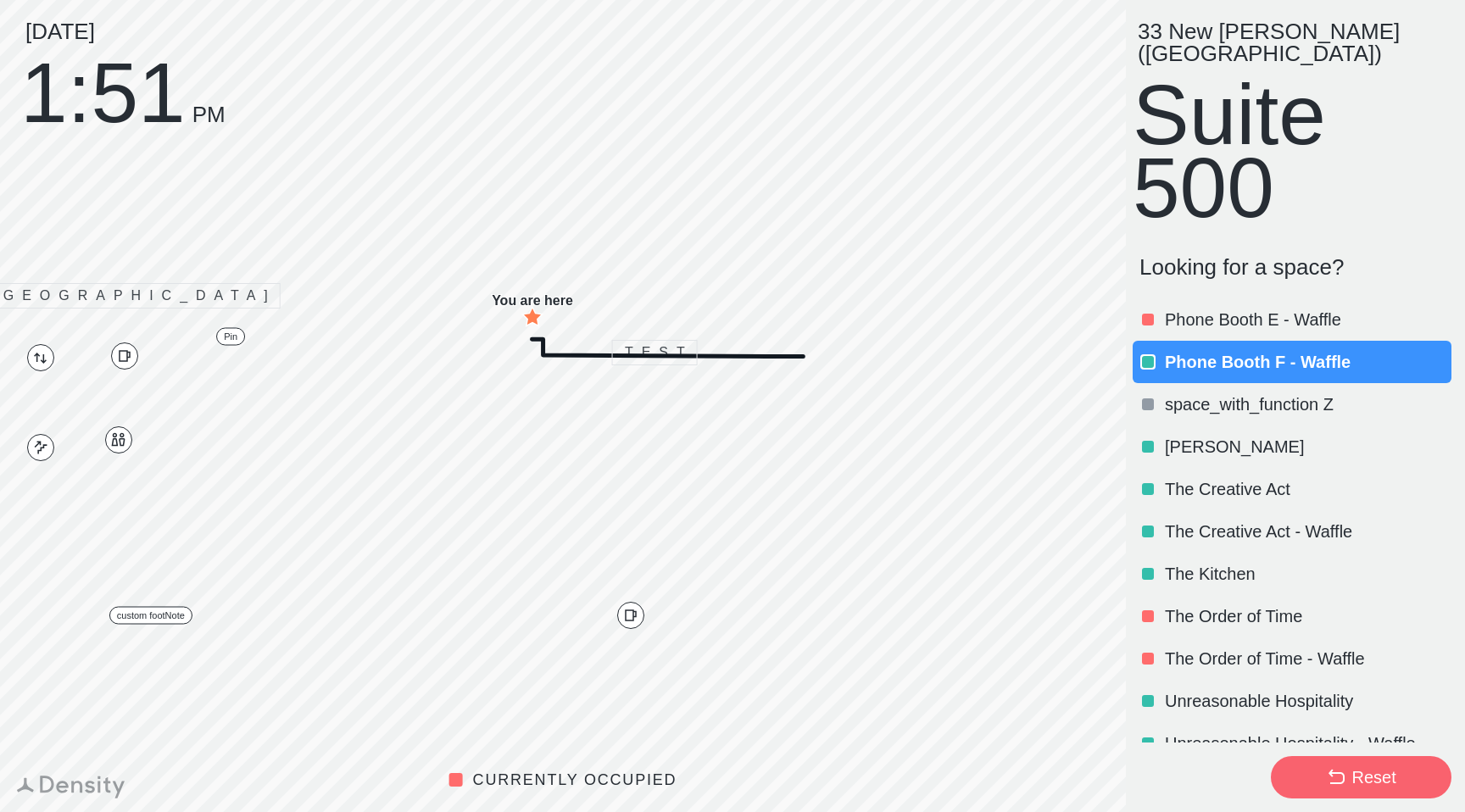
click at [1231, 356] on div "Phone Booth F - Waffle" at bounding box center [1292, 361] width 319 height 42
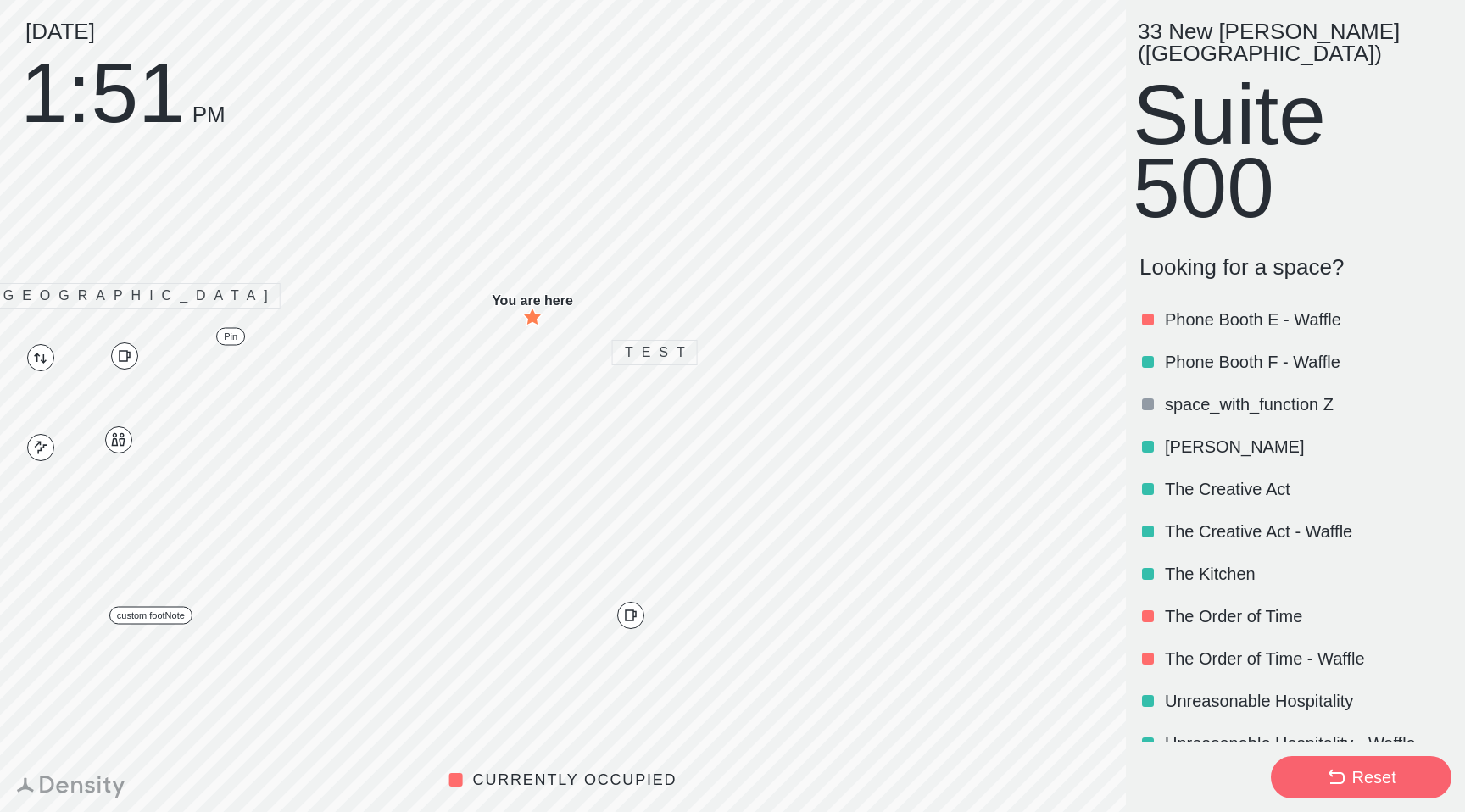
click at [1231, 356] on div "Phone Booth F - Waffle" at bounding box center [1292, 361] width 319 height 42
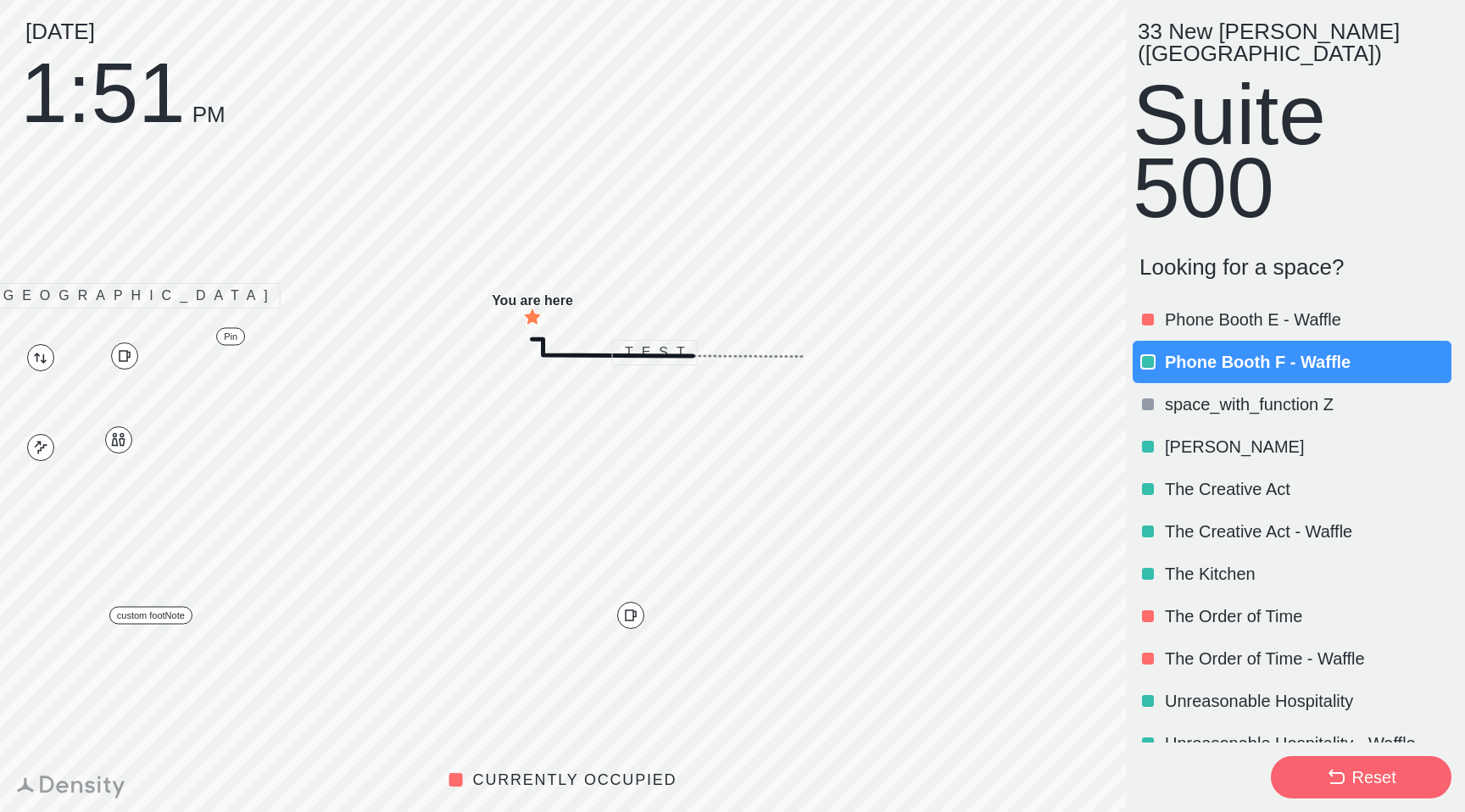
click at [1231, 356] on div "Phone Booth F - Waffle" at bounding box center [1292, 361] width 319 height 42
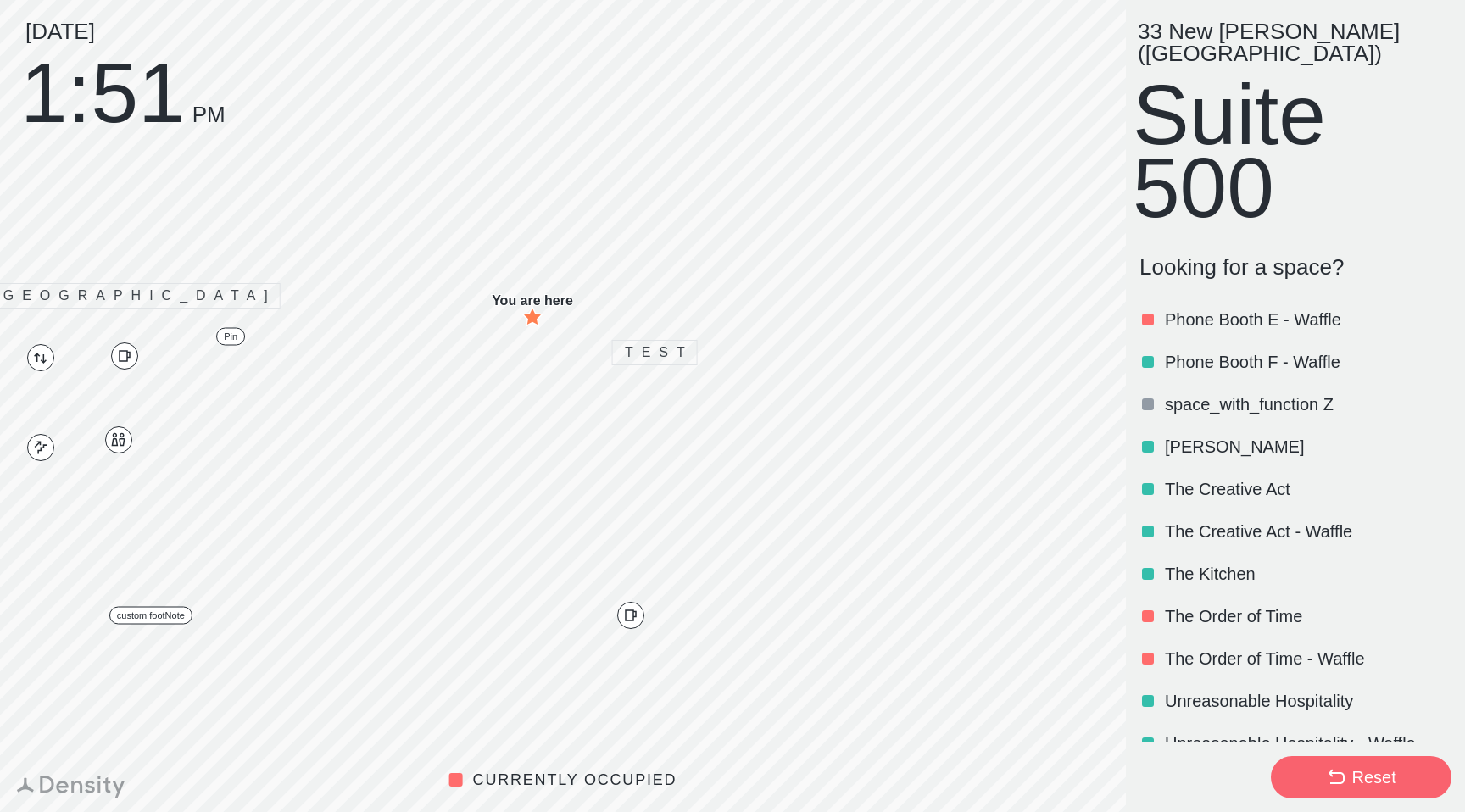
click at [1234, 396] on div "space_with_function Z" at bounding box center [1292, 403] width 319 height 42
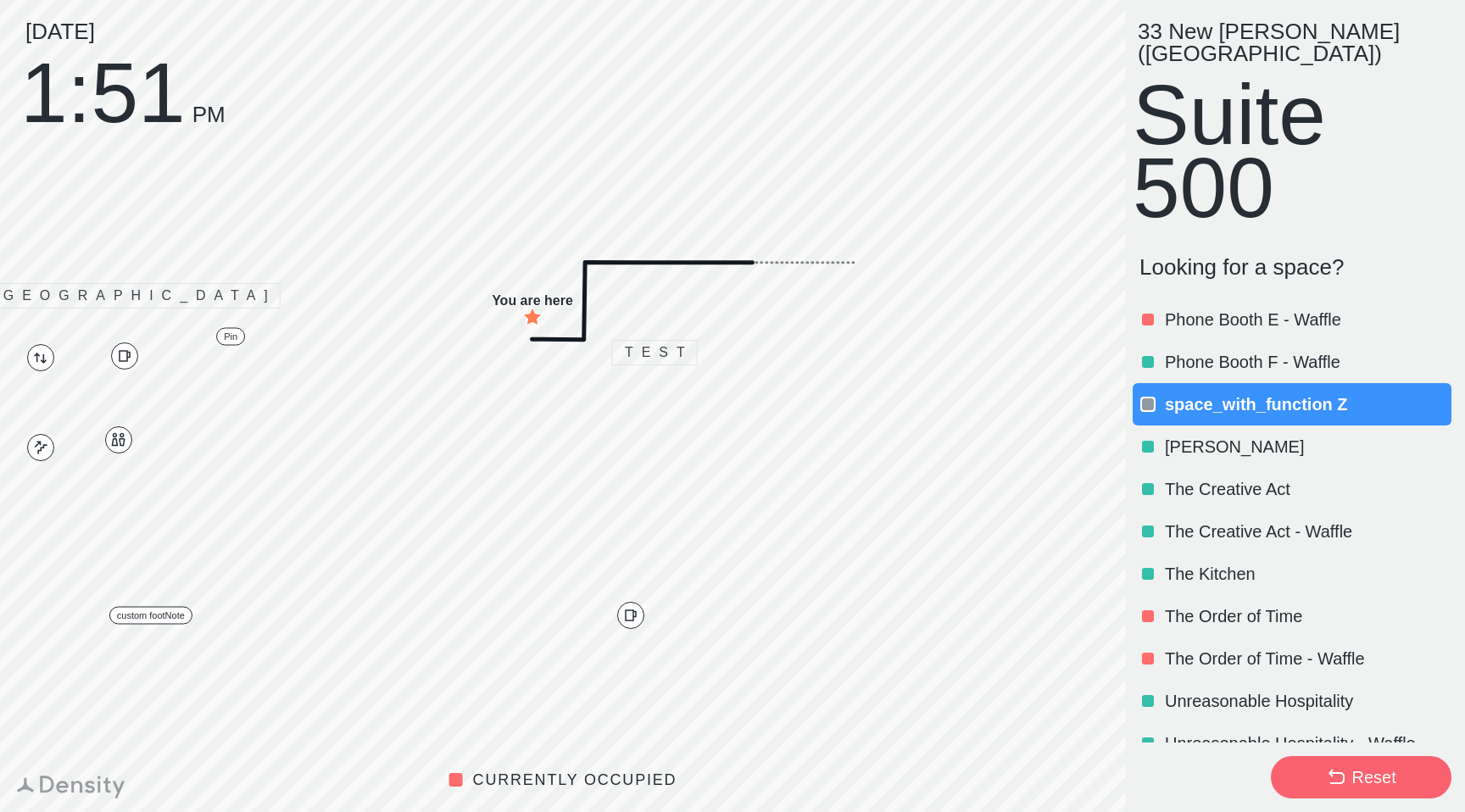
click at [1234, 396] on div "space_with_function Z" at bounding box center [1292, 403] width 319 height 42
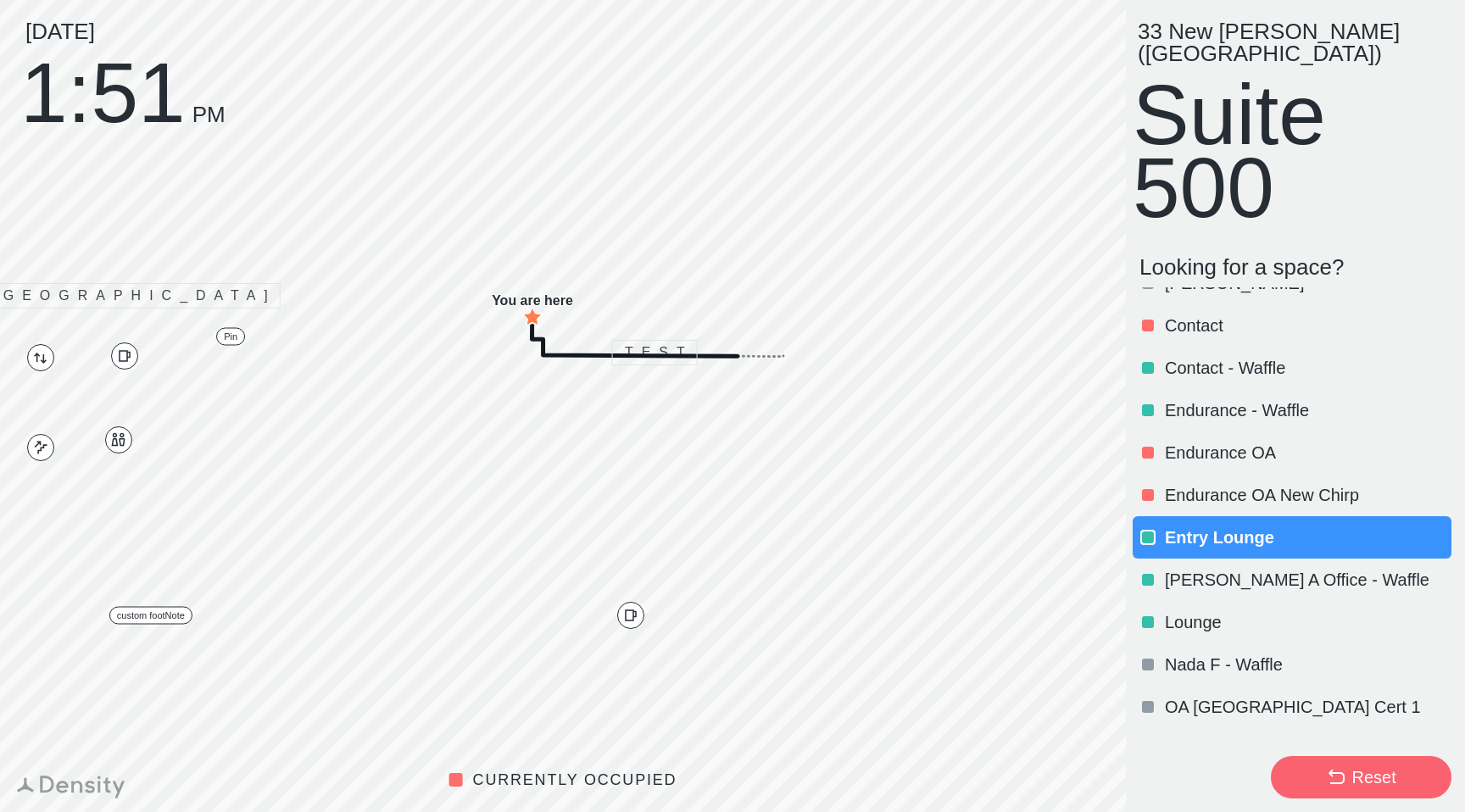
scroll to position [0, 0]
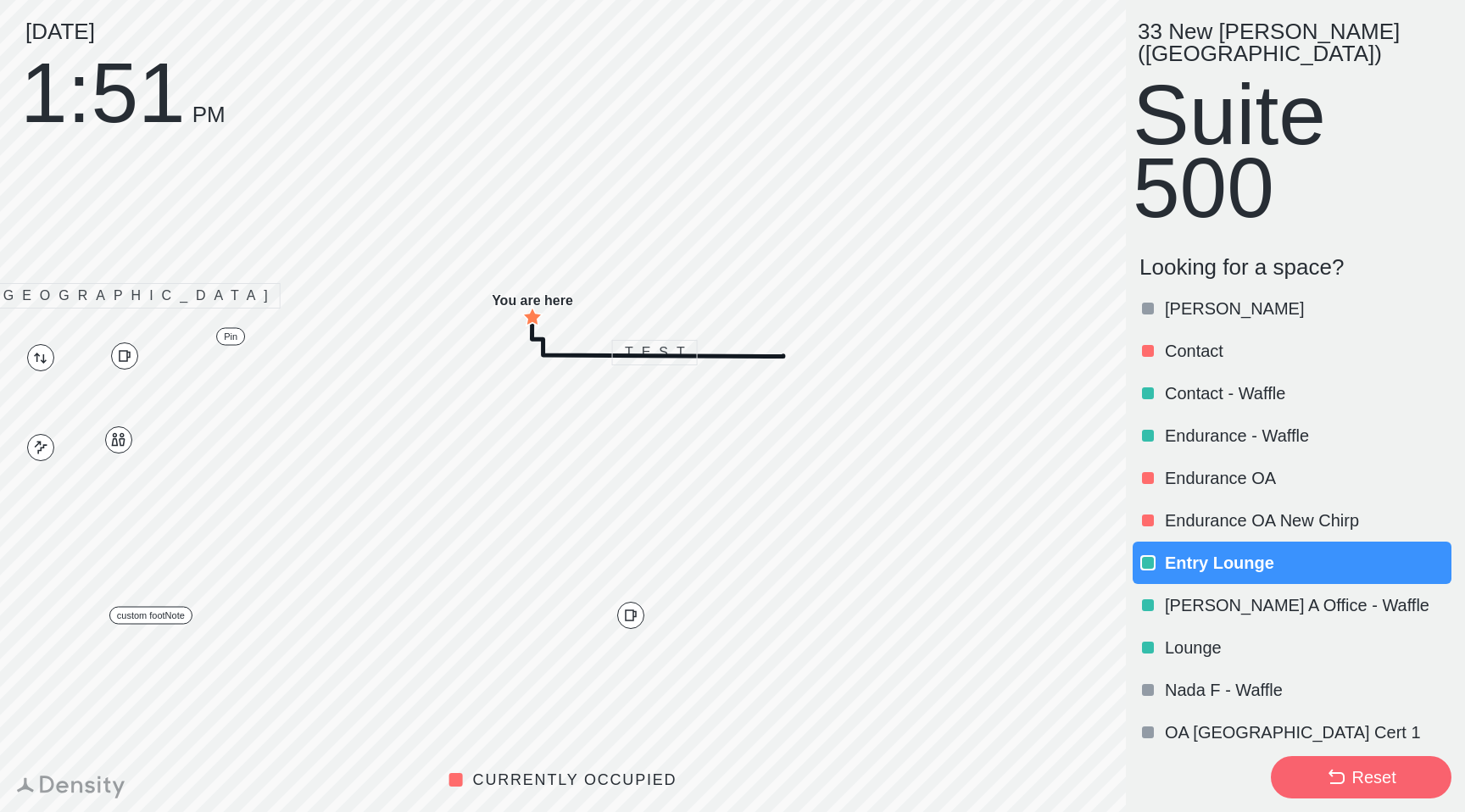
click at [65, 788] on icon at bounding box center [72, 784] width 109 height 27
click at [24, 791] on icon at bounding box center [72, 784] width 109 height 27
